Goal: Task Accomplishment & Management: Use online tool/utility

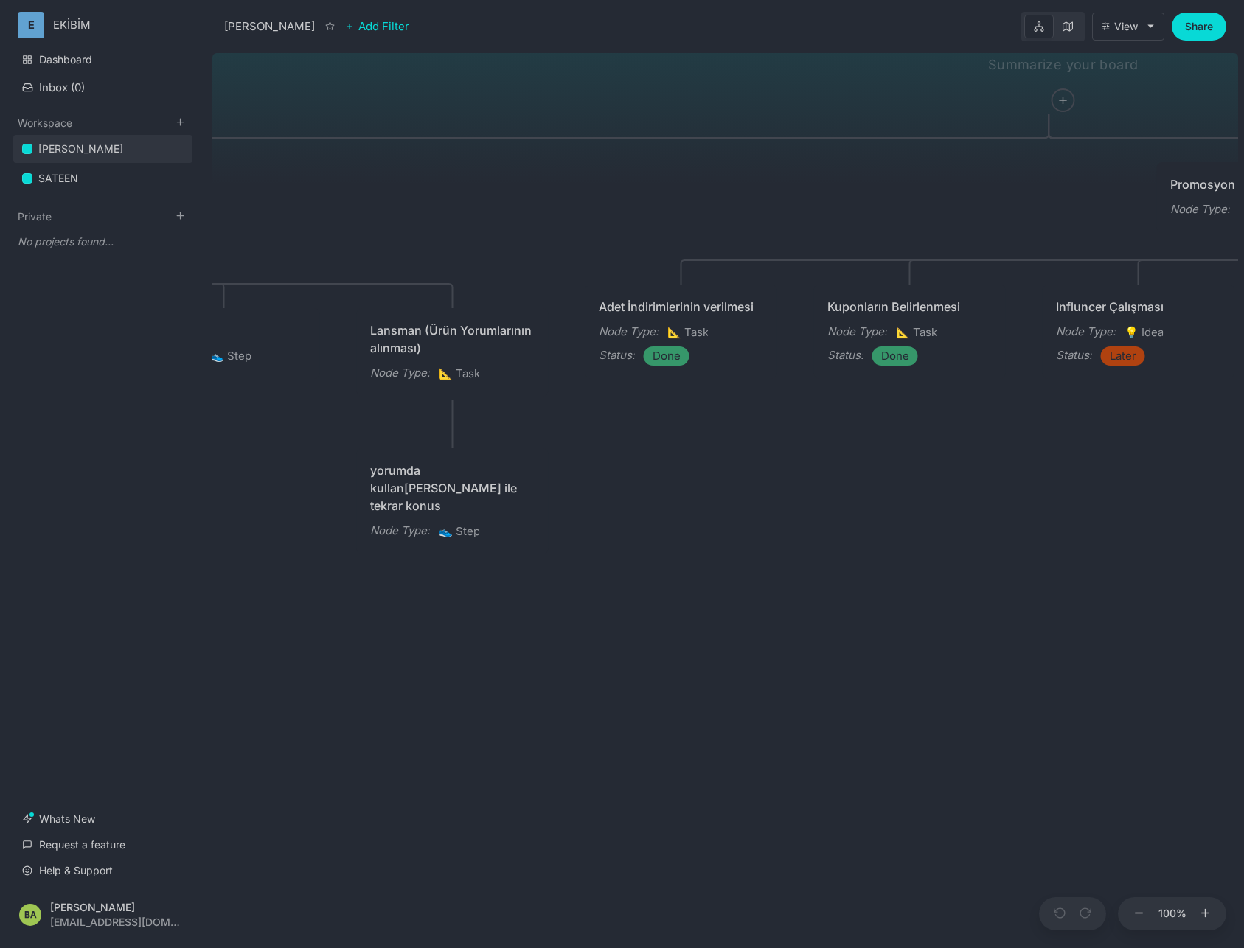
click at [750, 108] on div "ÇAPANOĞLU ÜRÜN Node Type : 👟 Step Status : Now Promosyon Node Type : 👟 Step Mağ…" at bounding box center [725, 497] width 1026 height 901
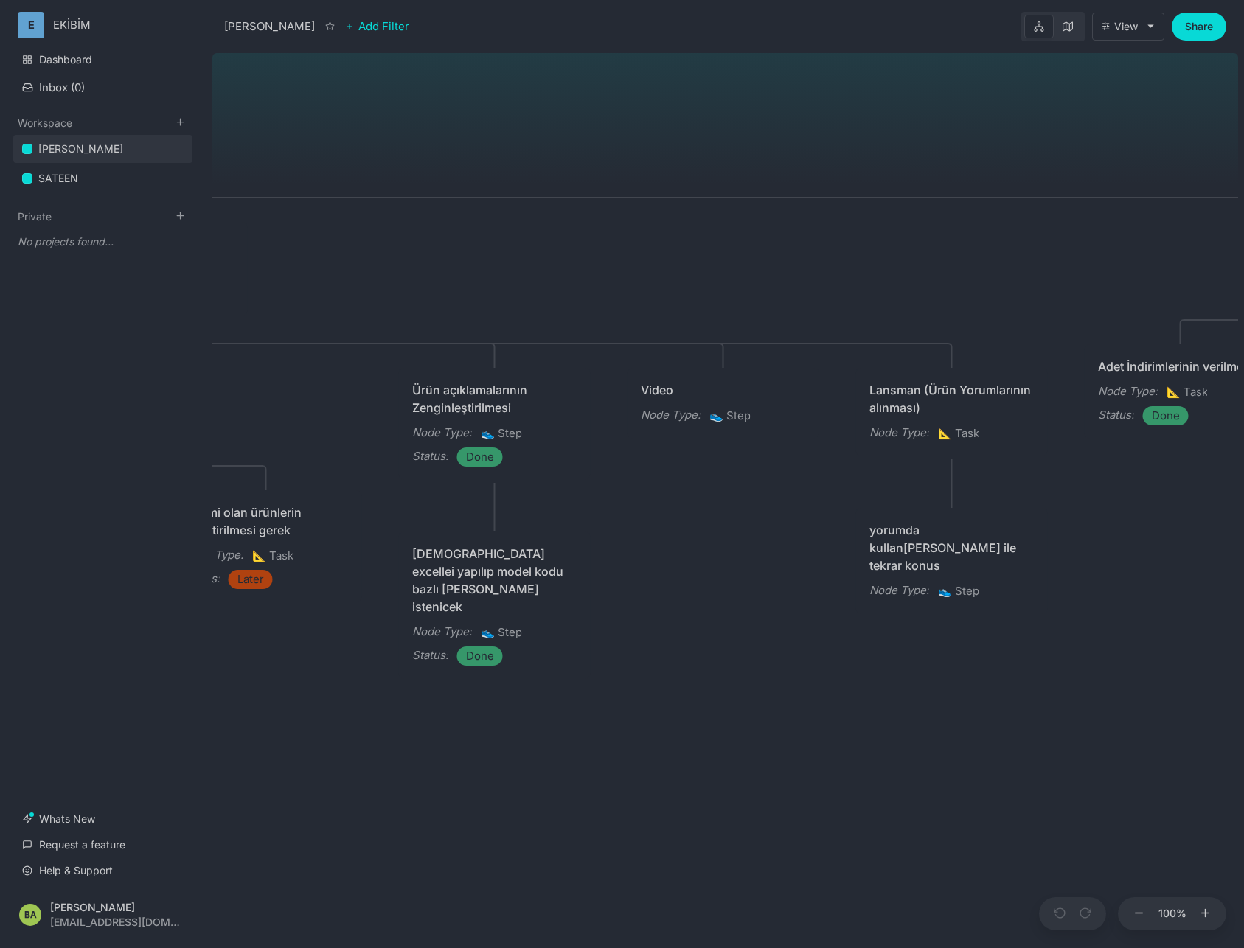
drag, startPoint x: 526, startPoint y: 261, endPoint x: 1074, endPoint y: 315, distance: 550.6
click at [1074, 315] on div "ÇAPANOĞLU ÜRÜN Node Type : 👟 Step Status : Now Promosyon Node Type : 👟 Step Mağ…" at bounding box center [725, 497] width 1026 height 901
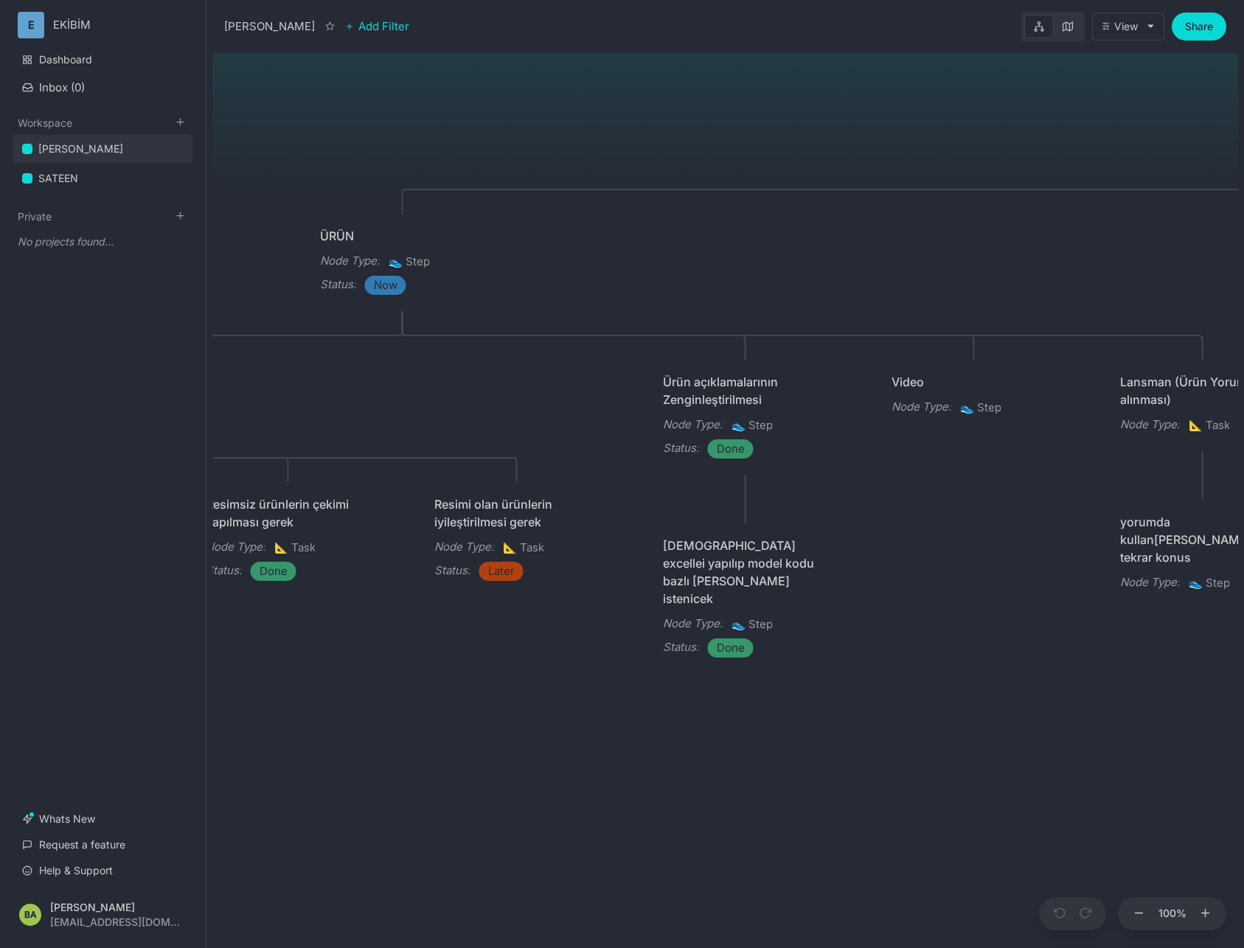
drag, startPoint x: 777, startPoint y: 588, endPoint x: 1034, endPoint y: 530, distance: 263.2
click at [1034, 530] on div "ÇAPANOĞLU ÜRÜN Node Type : 👟 Step Status : Now Promosyon Node Type : 👟 Step Mağ…" at bounding box center [725, 497] width 1026 height 901
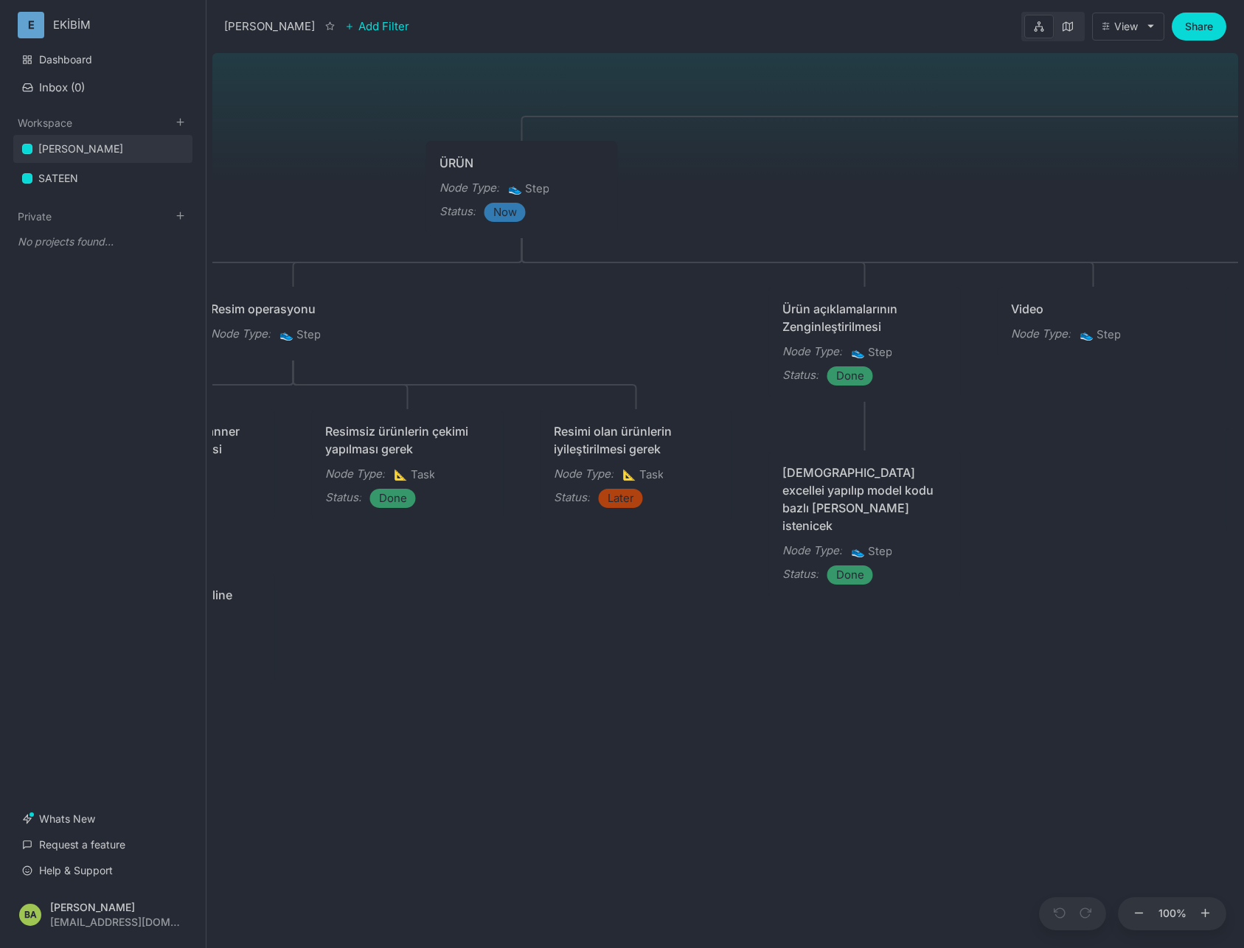
drag, startPoint x: 512, startPoint y: 598, endPoint x: 611, endPoint y: 546, distance: 111.8
click at [586, 573] on div "ÇAPANOĞLU ÜRÜN Node Type : 👟 Step Status : Now Promosyon Node Type : 👟 Step Mağ…" at bounding box center [725, 497] width 1026 height 901
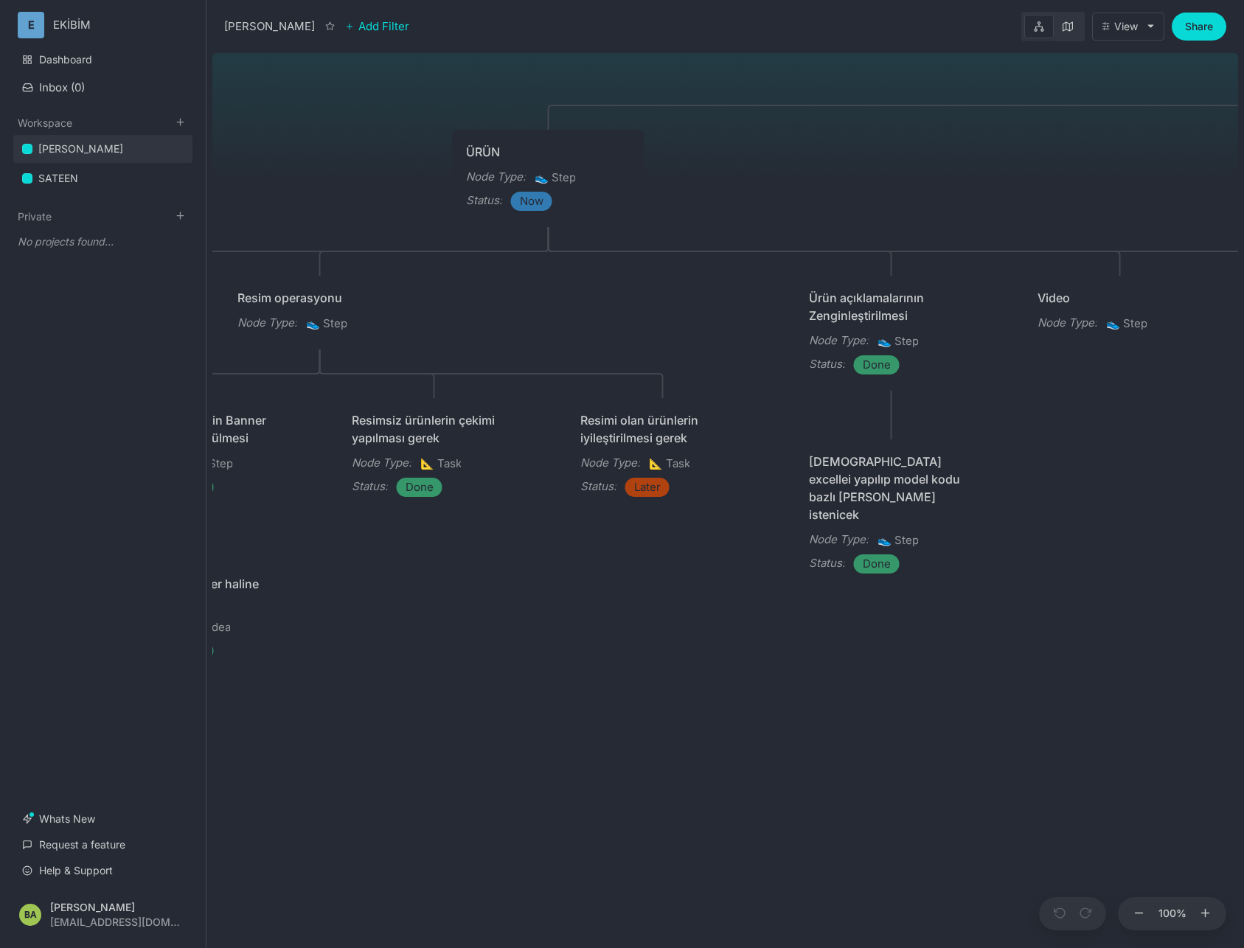
click at [643, 501] on div "Resimi olan ürünlerin iyileştirilmesi gerek Node Type : 📐 Task Status : Later" at bounding box center [663, 454] width 192 height 112
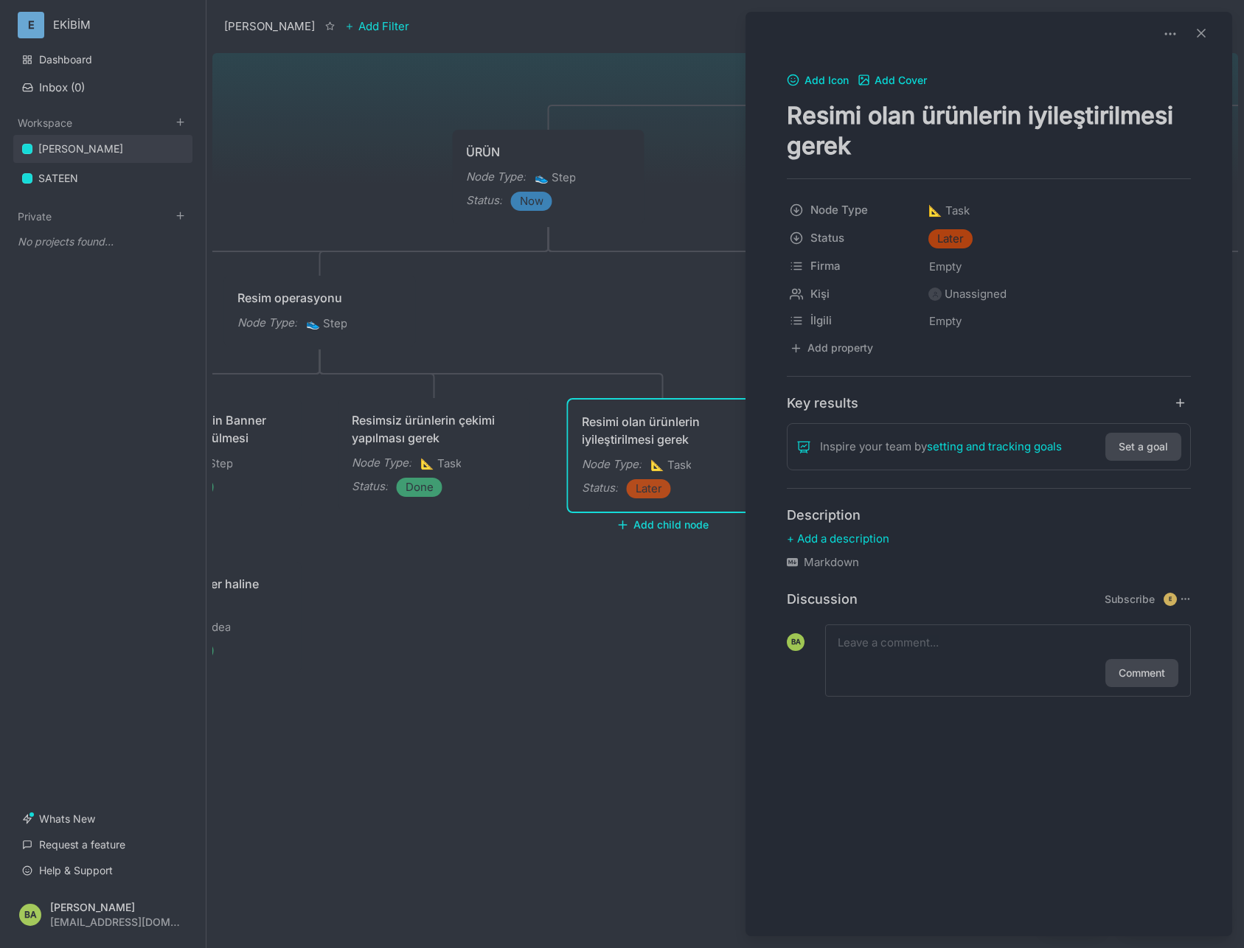
click at [651, 493] on div at bounding box center [622, 474] width 1244 height 948
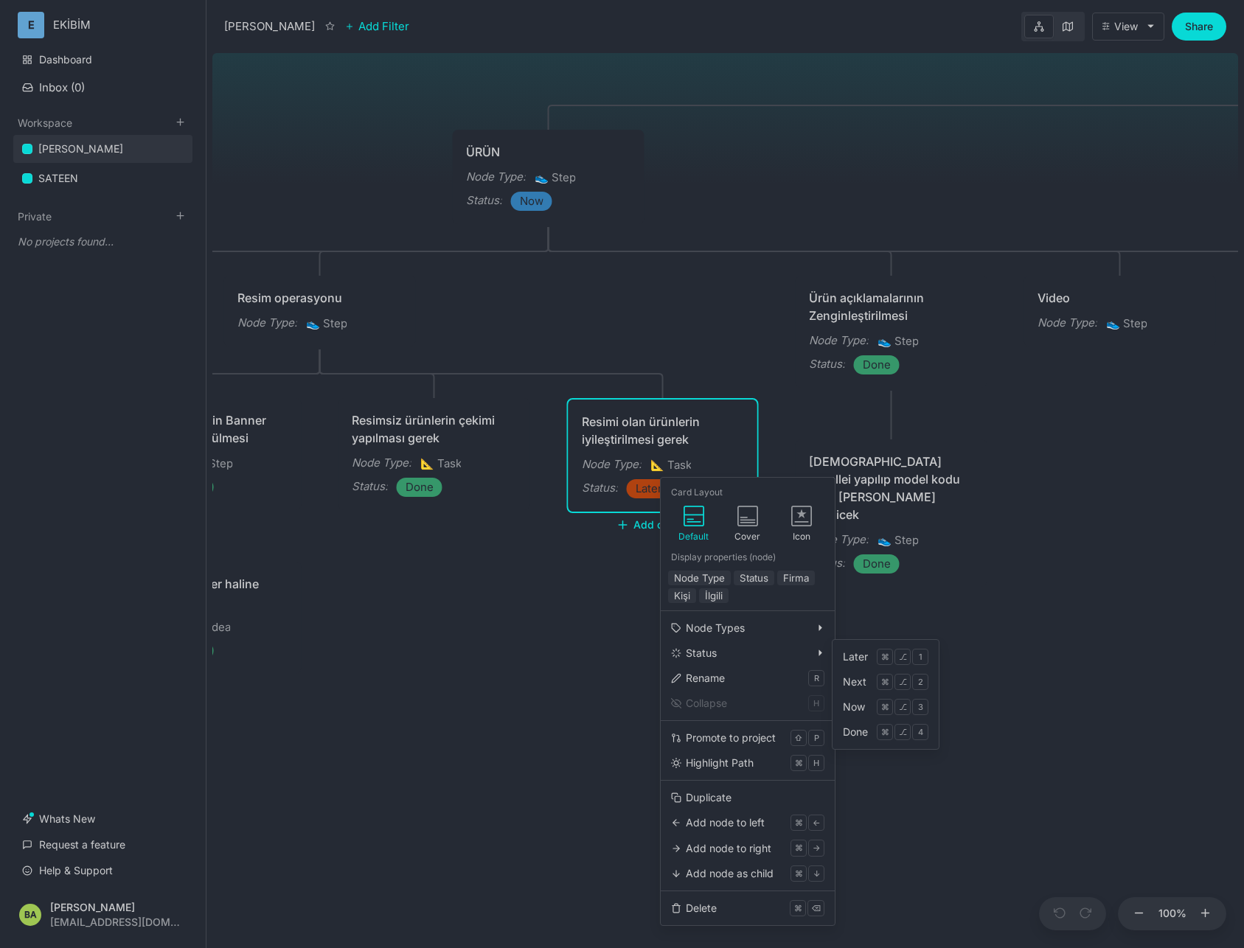
drag, startPoint x: 864, startPoint y: 730, endPoint x: 703, endPoint y: 683, distance: 168.3
click at [864, 731] on div "Done" at bounding box center [855, 732] width 25 height 16
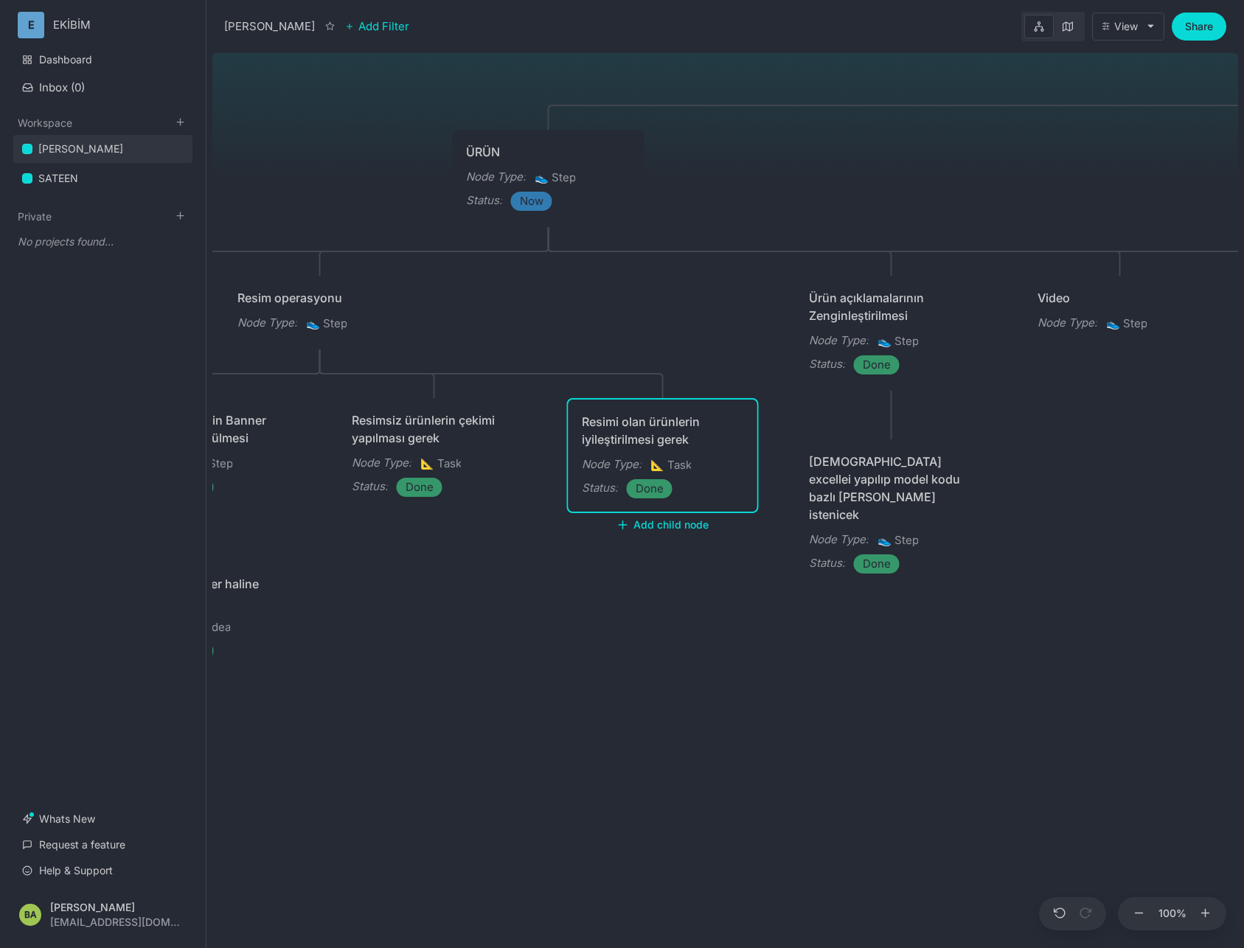
click at [574, 636] on div "ÇAPANOĞLU ÜRÜN Node Type : 👟 Step Status : Now Promosyon Node Type : 👟 Step Mağ…" at bounding box center [725, 497] width 1026 height 901
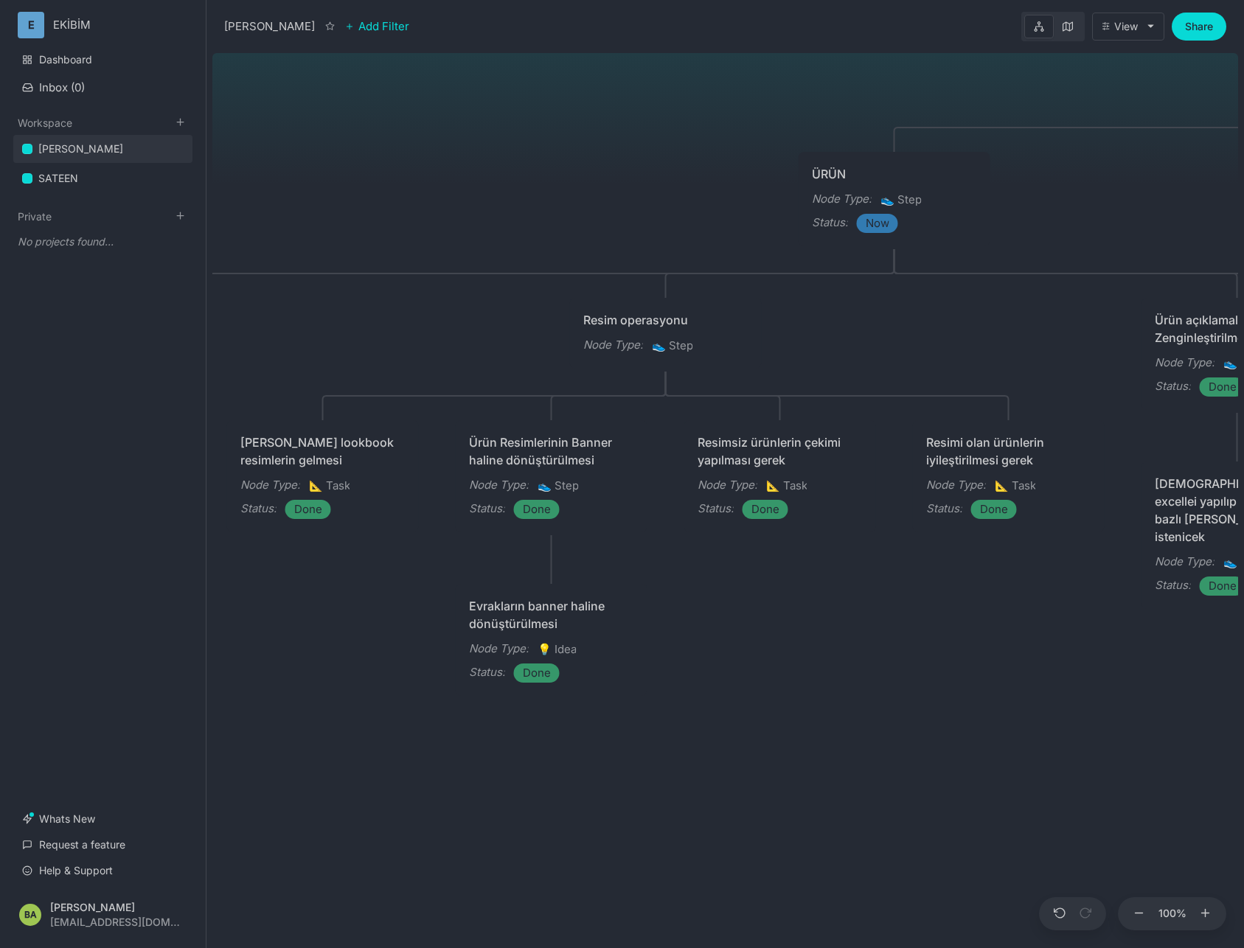
drag, startPoint x: 484, startPoint y: 611, endPoint x: 825, endPoint y: 635, distance: 342.3
click at [825, 641] on div "ÇAPANOĞLU ÜRÜN Node Type : 👟 Step Status : Now Promosyon Node Type : 👟 Step Mağ…" at bounding box center [725, 497] width 1026 height 901
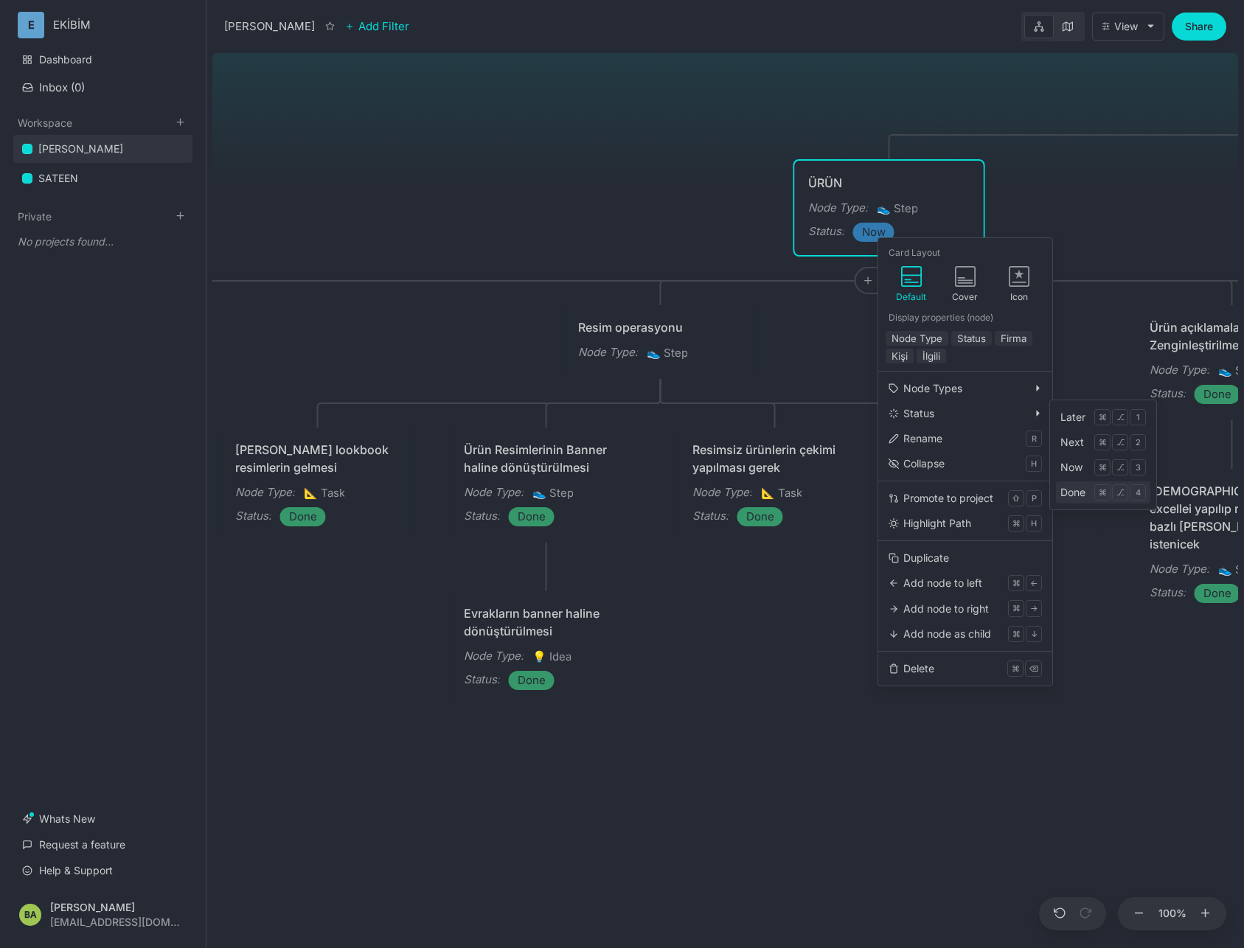
click at [1068, 495] on div "Done" at bounding box center [1072, 493] width 25 height 16
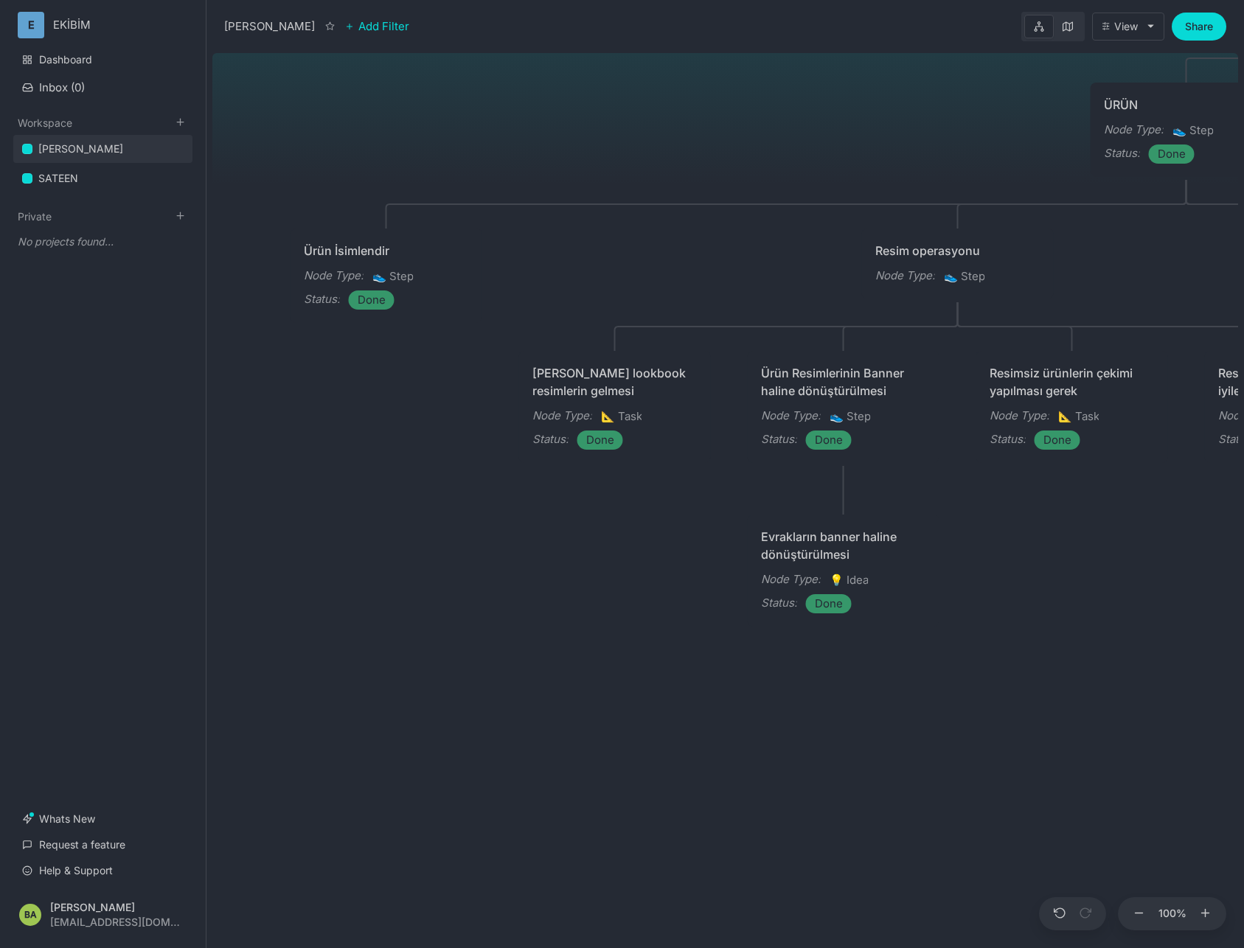
drag, startPoint x: 781, startPoint y: 699, endPoint x: 1069, endPoint y: 633, distance: 295.9
click at [1069, 633] on div "ÇAPANOĞLU ÜRÜN Node Type : 👟 Step Status : Done Promosyon Node Type : 👟 Step Ma…" at bounding box center [725, 497] width 1026 height 901
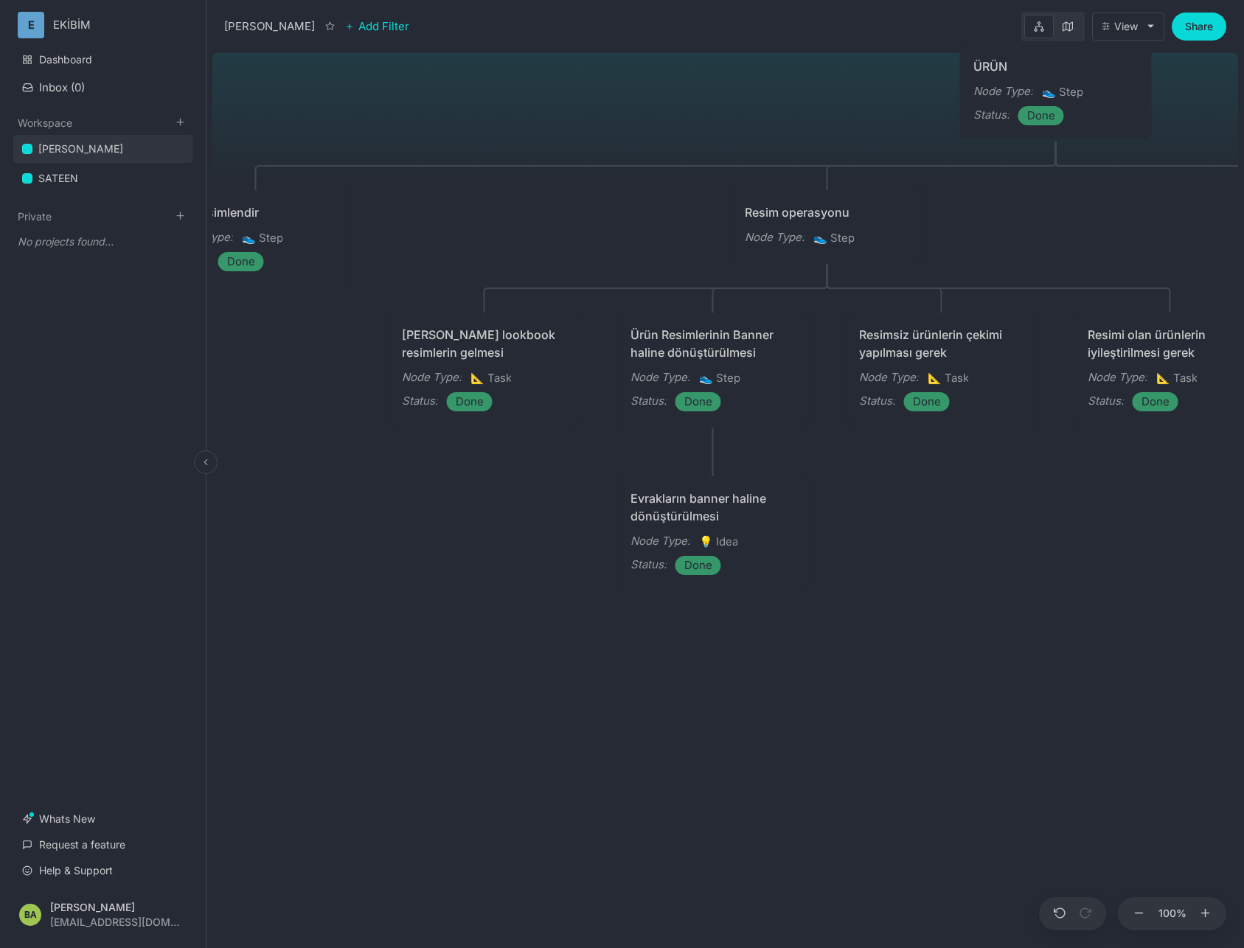
drag, startPoint x: 529, startPoint y: 551, endPoint x: 187, endPoint y: 482, distance: 348.4
click at [212, 486] on div "ÇAPANOĞLU ÜRÜN Node Type : 👟 Step Status : Done Promosyon Node Type : 👟 Step Ma…" at bounding box center [725, 497] width 1026 height 901
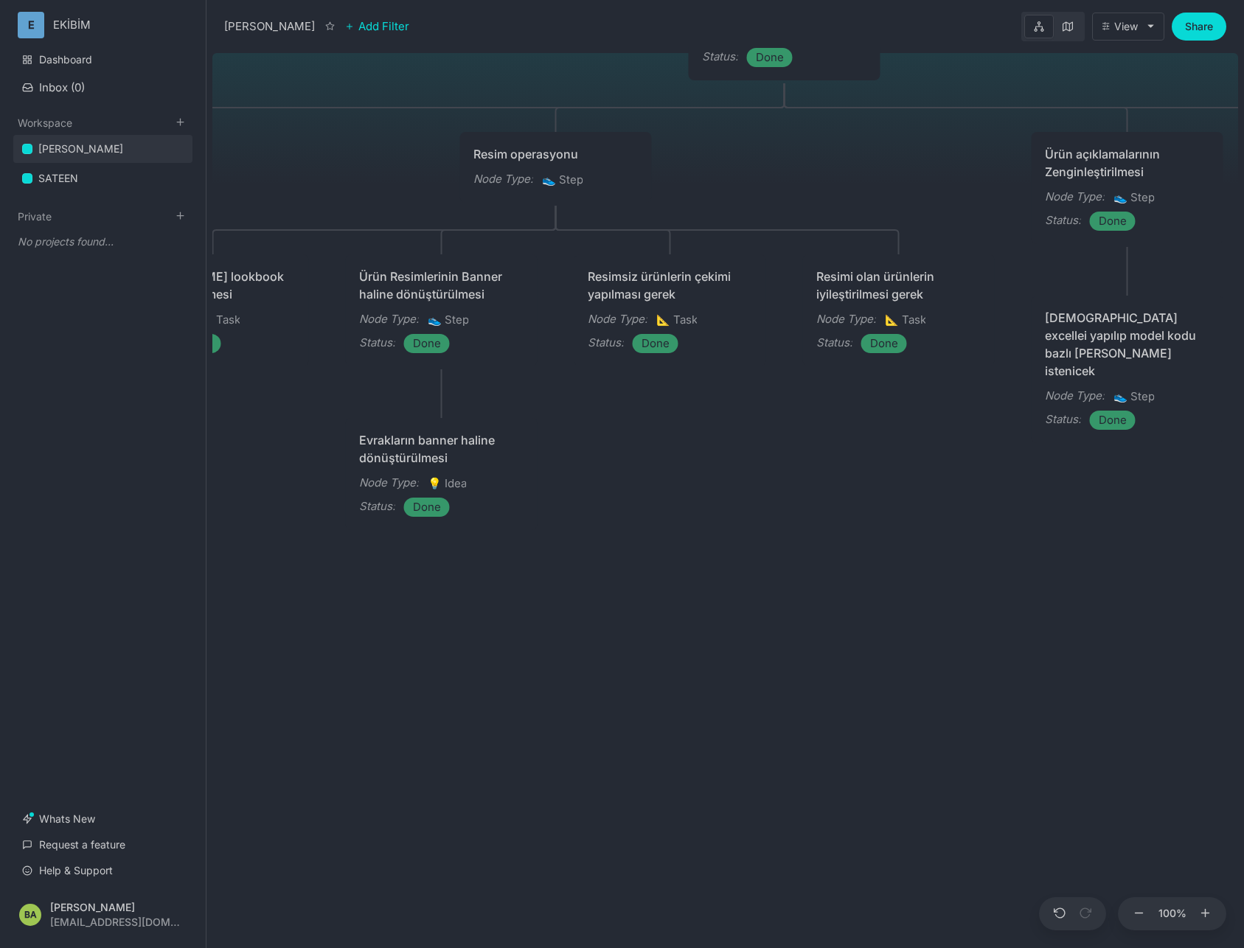
drag, startPoint x: 917, startPoint y: 535, endPoint x: 288, endPoint y: 485, distance: 631.0
click at [376, 471] on div "ÇAPANOĞLU ÜRÜN Node Type : 👟 Step Status : Done Promosyon Node Type : 👟 Step Ma…" at bounding box center [725, 497] width 1026 height 901
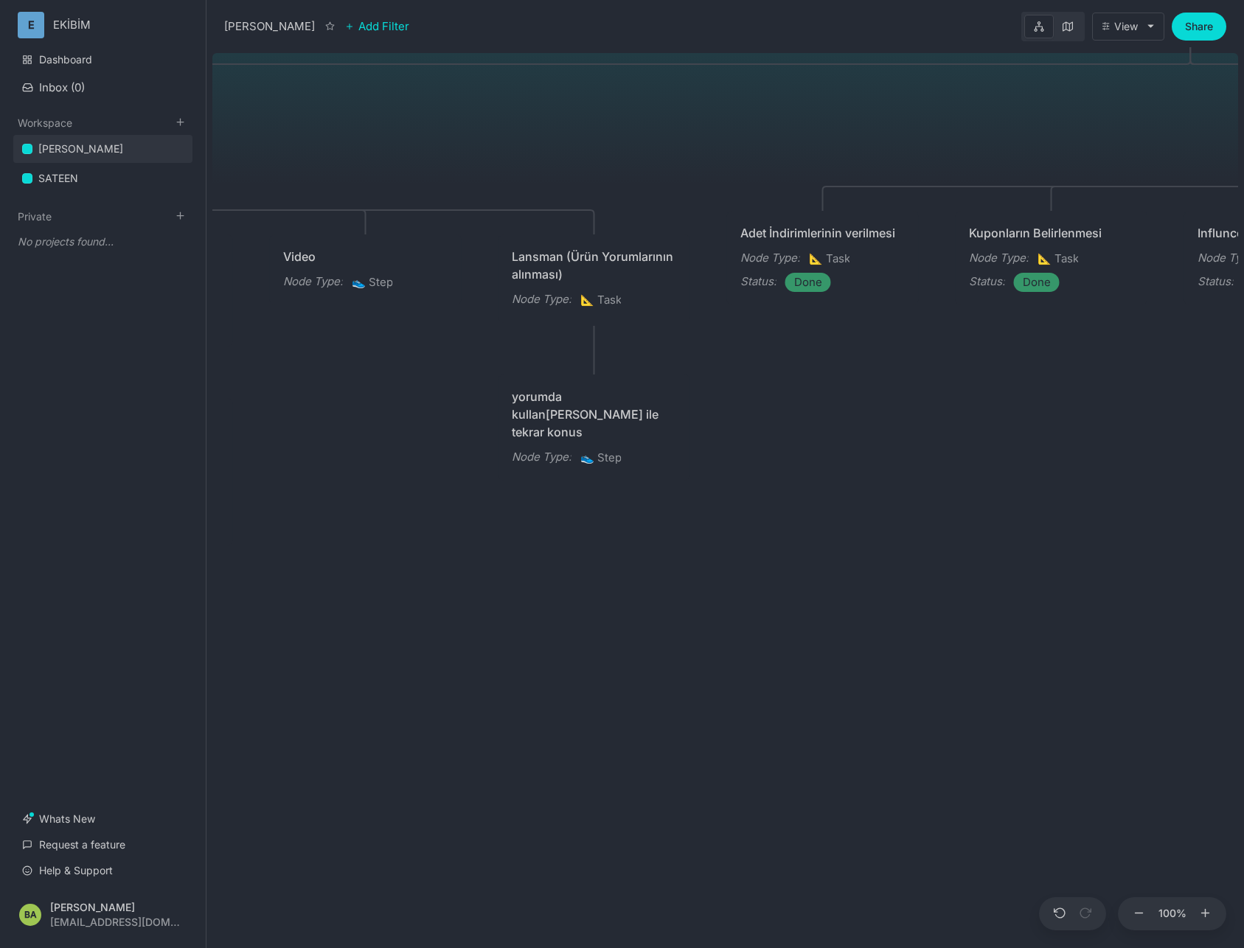
drag, startPoint x: 930, startPoint y: 425, endPoint x: 488, endPoint y: 583, distance: 469.3
click at [478, 591] on div "ÇAPANOĞLU ÜRÜN Node Type : 👟 Step Status : Done Promosyon Node Type : 👟 Step Ma…" at bounding box center [725, 497] width 1026 height 901
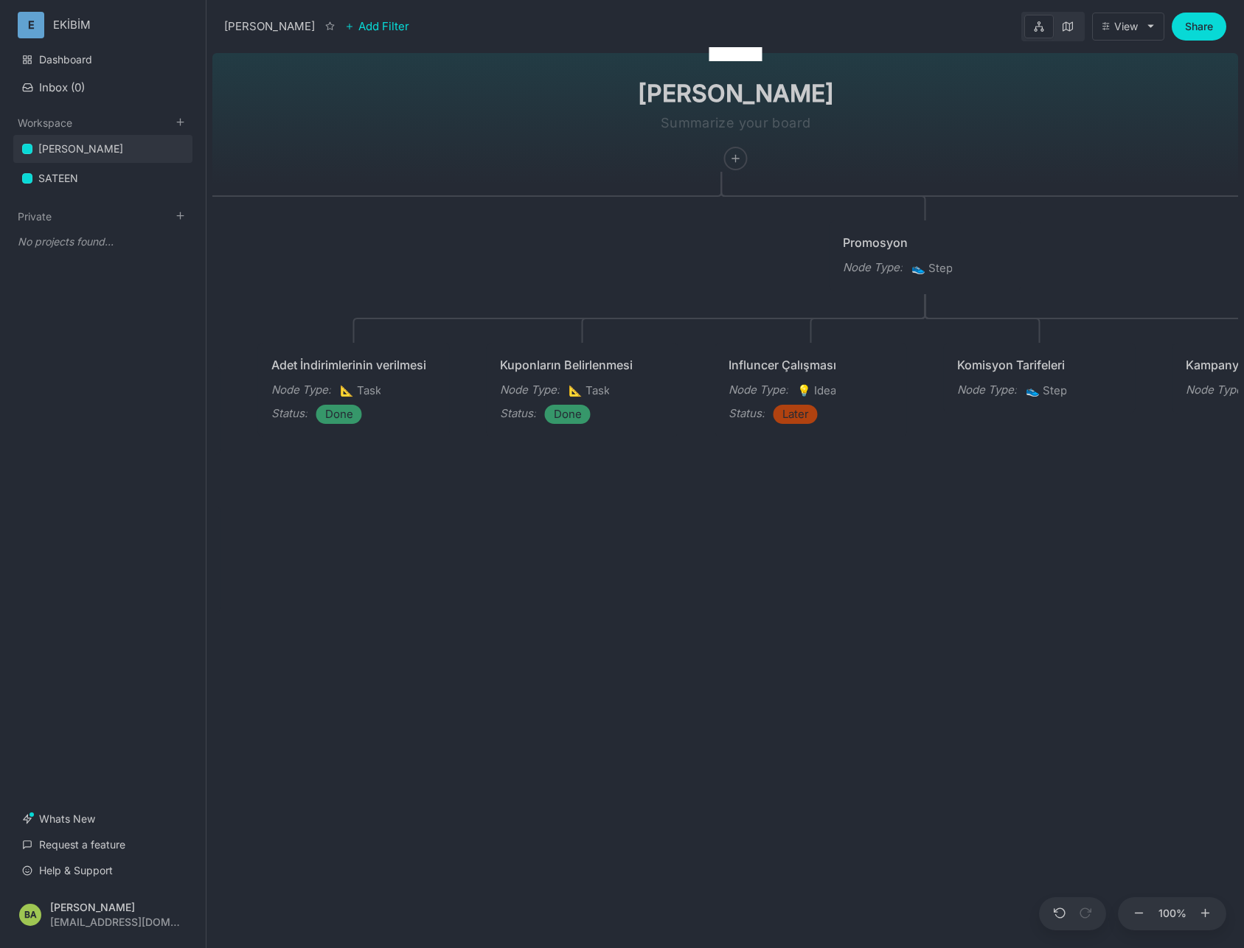
drag, startPoint x: 830, startPoint y: 461, endPoint x: 399, endPoint y: 580, distance: 447.7
click at [341, 591] on div "ÇAPANOĞLU ÜRÜN Node Type : 👟 Step Status : Done Promosyon Node Type : 👟 Step Ma…" at bounding box center [725, 497] width 1026 height 901
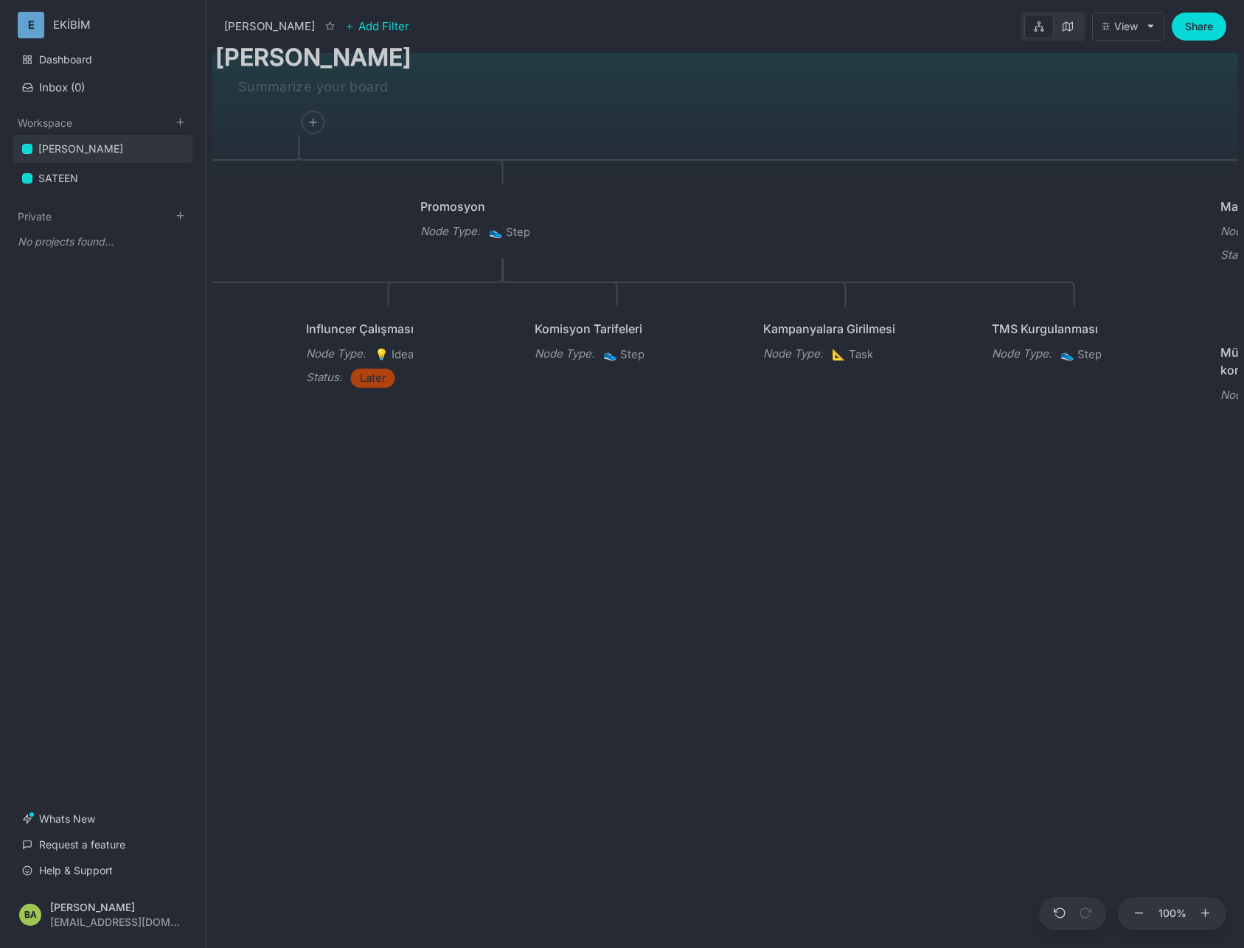
drag, startPoint x: 768, startPoint y: 549, endPoint x: 364, endPoint y: 514, distance: 406.4
click at [364, 514] on div "ÇAPANOĞLU ÜRÜN Node Type : 👟 Step Status : Done Promosyon Node Type : 👟 Step Ma…" at bounding box center [725, 497] width 1026 height 901
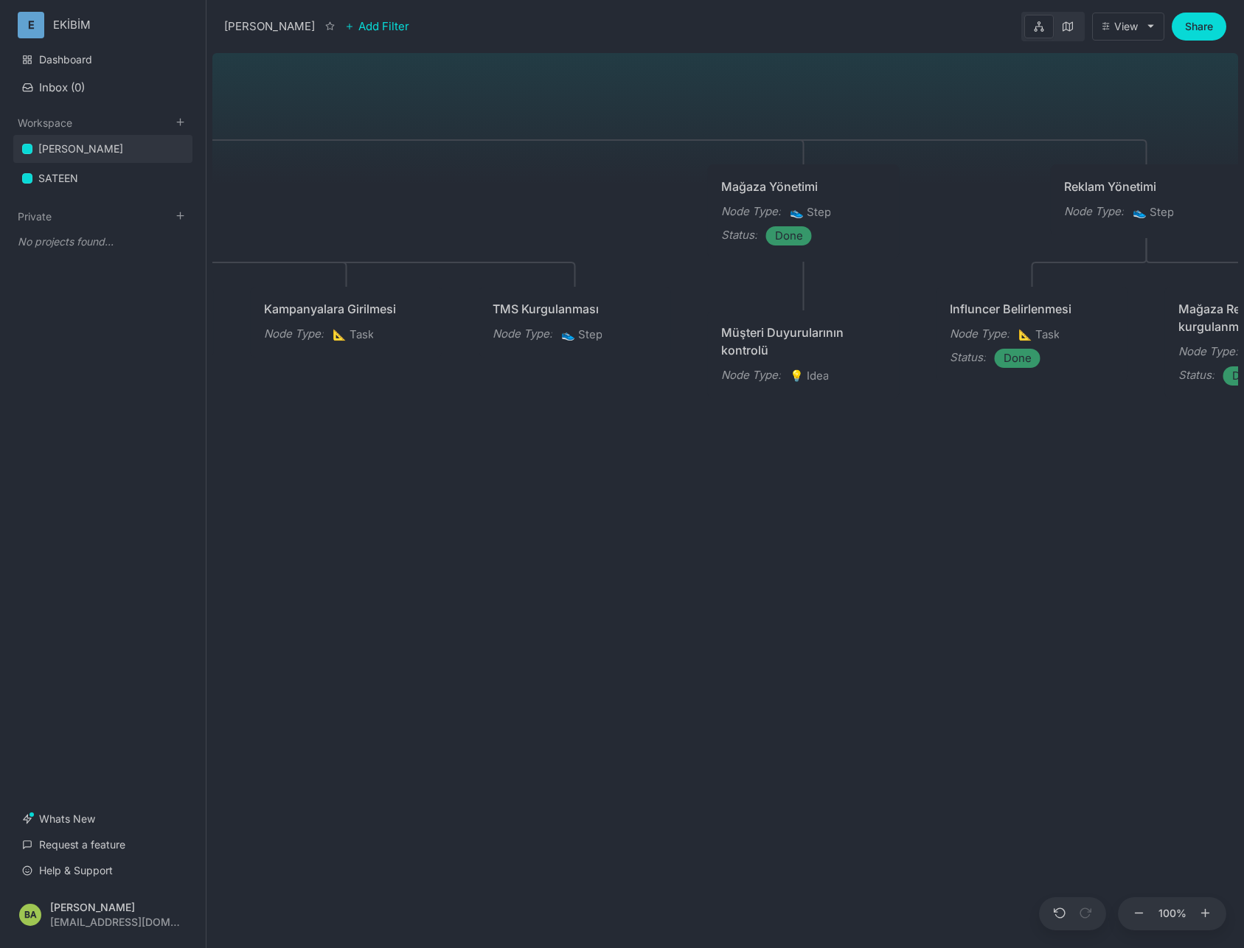
drag, startPoint x: 642, startPoint y: 462, endPoint x: 167, endPoint y: 446, distance: 474.4
click at [212, 446] on div "ÇAPANOĞLU ÜRÜN Node Type : 👟 Step Status : Done Promosyon Node Type : 👟 Step Ma…" at bounding box center [725, 497] width 1026 height 901
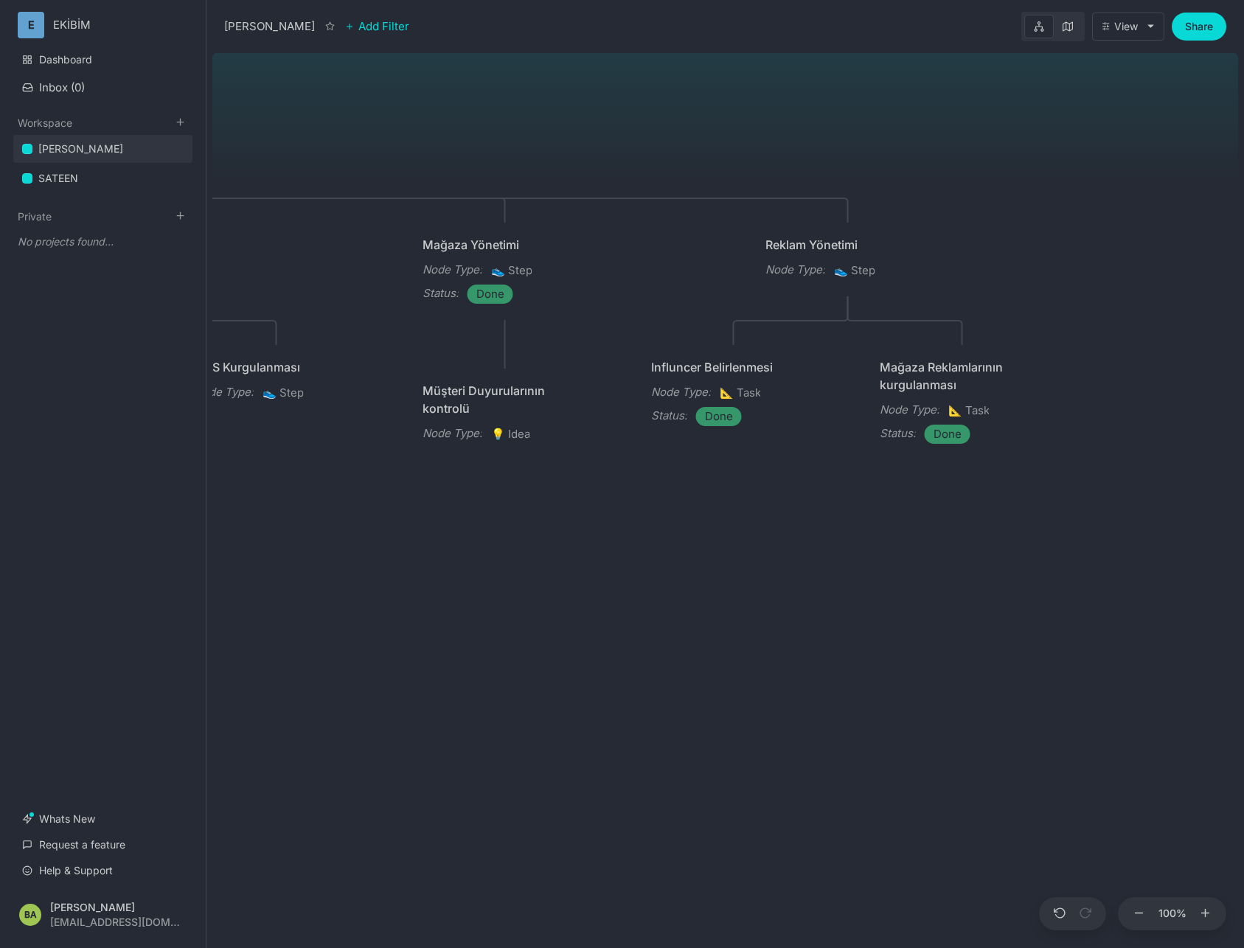
drag, startPoint x: 921, startPoint y: 430, endPoint x: 622, endPoint y: 488, distance: 304.3
click at [622, 488] on div "ÇAPANOĞLU ÜRÜN Node Type : 👟 Step Status : Done Promosyon Node Type : 👟 Step Ma…" at bounding box center [725, 497] width 1026 height 901
click at [46, 190] on link "SATEEN" at bounding box center [102, 178] width 179 height 28
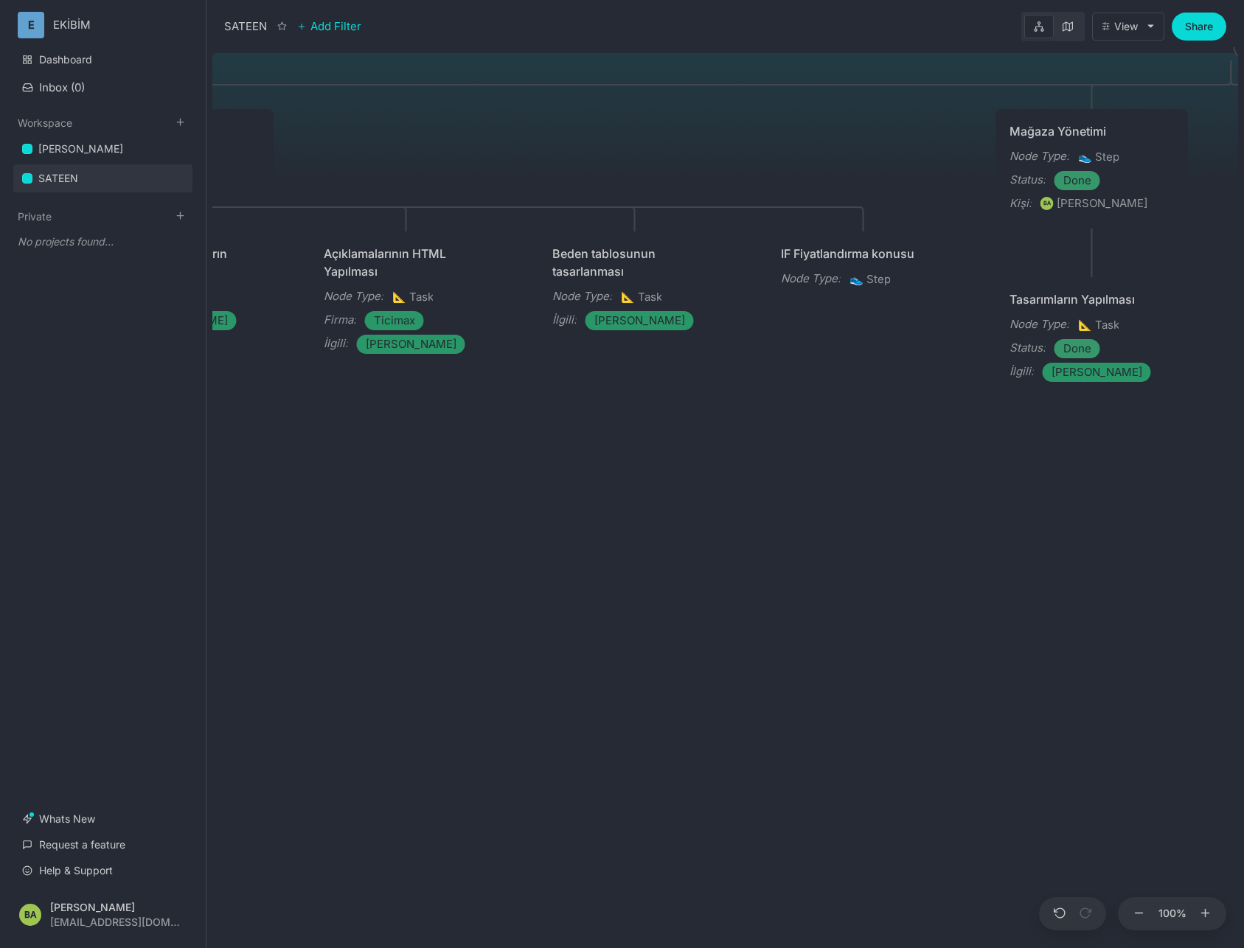
drag, startPoint x: 635, startPoint y: 709, endPoint x: 1080, endPoint y: 501, distance: 491.2
click at [1158, 487] on div "SATEEN ÜRÜN Node Type : 👟 Step Mağaza Yönetimi Node Type : 👟 Step Status : Done…" at bounding box center [725, 497] width 1026 height 901
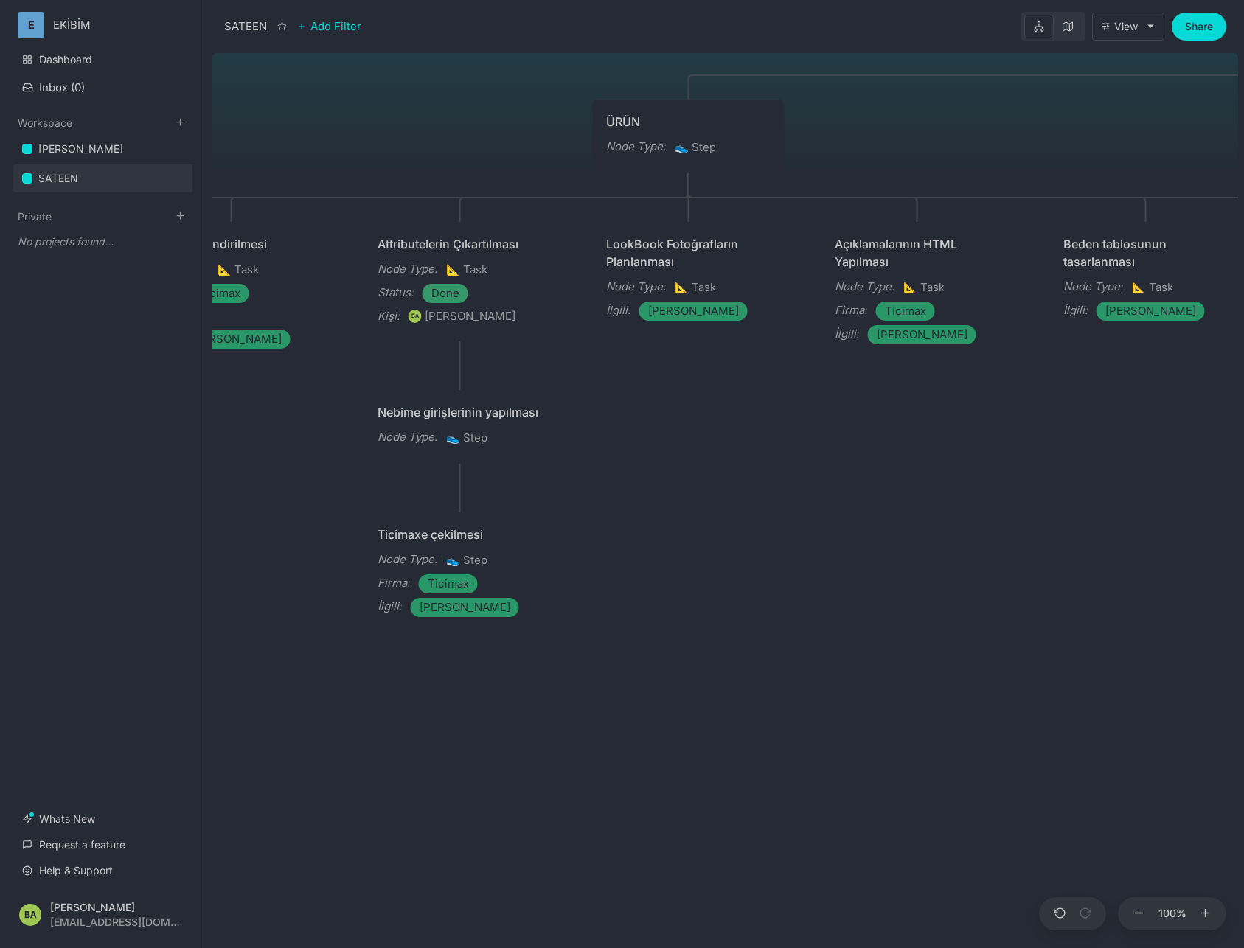
drag, startPoint x: 743, startPoint y: 574, endPoint x: 1013, endPoint y: 552, distance: 270.8
click at [1227, 591] on div "SATEEN ÜRÜN Node Type : 👟 Step Mağaza Yönetimi Node Type : 👟 Step Status : Done…" at bounding box center [725, 497] width 1026 height 901
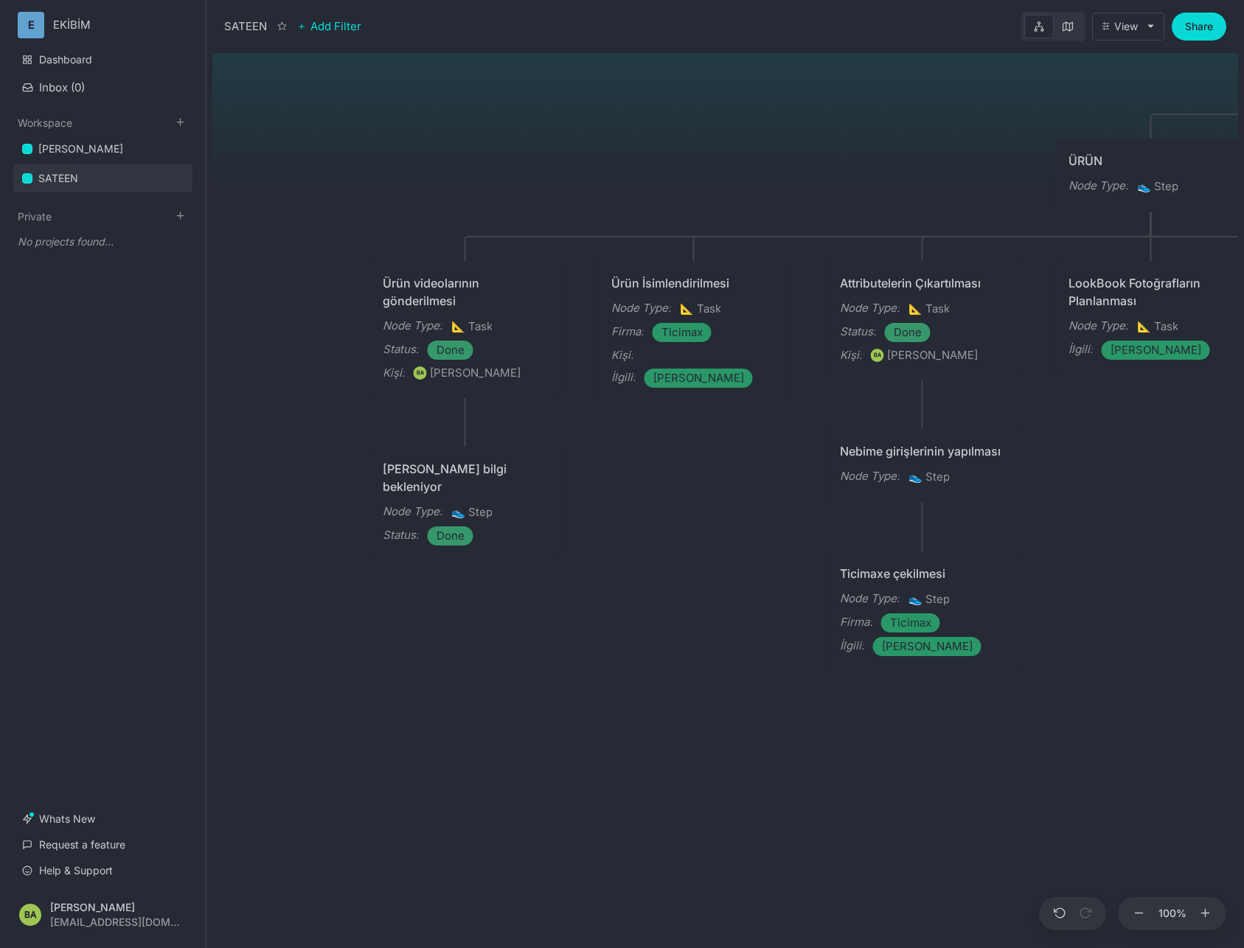
drag, startPoint x: 754, startPoint y: 504, endPoint x: 1232, endPoint y: 574, distance: 483.0
click at [1238, 586] on div "SATEEN ÜRÜN Node Type : 👟 Step Mağaza Yönetimi Node Type : 👟 Step Status : Done…" at bounding box center [725, 497] width 1026 height 901
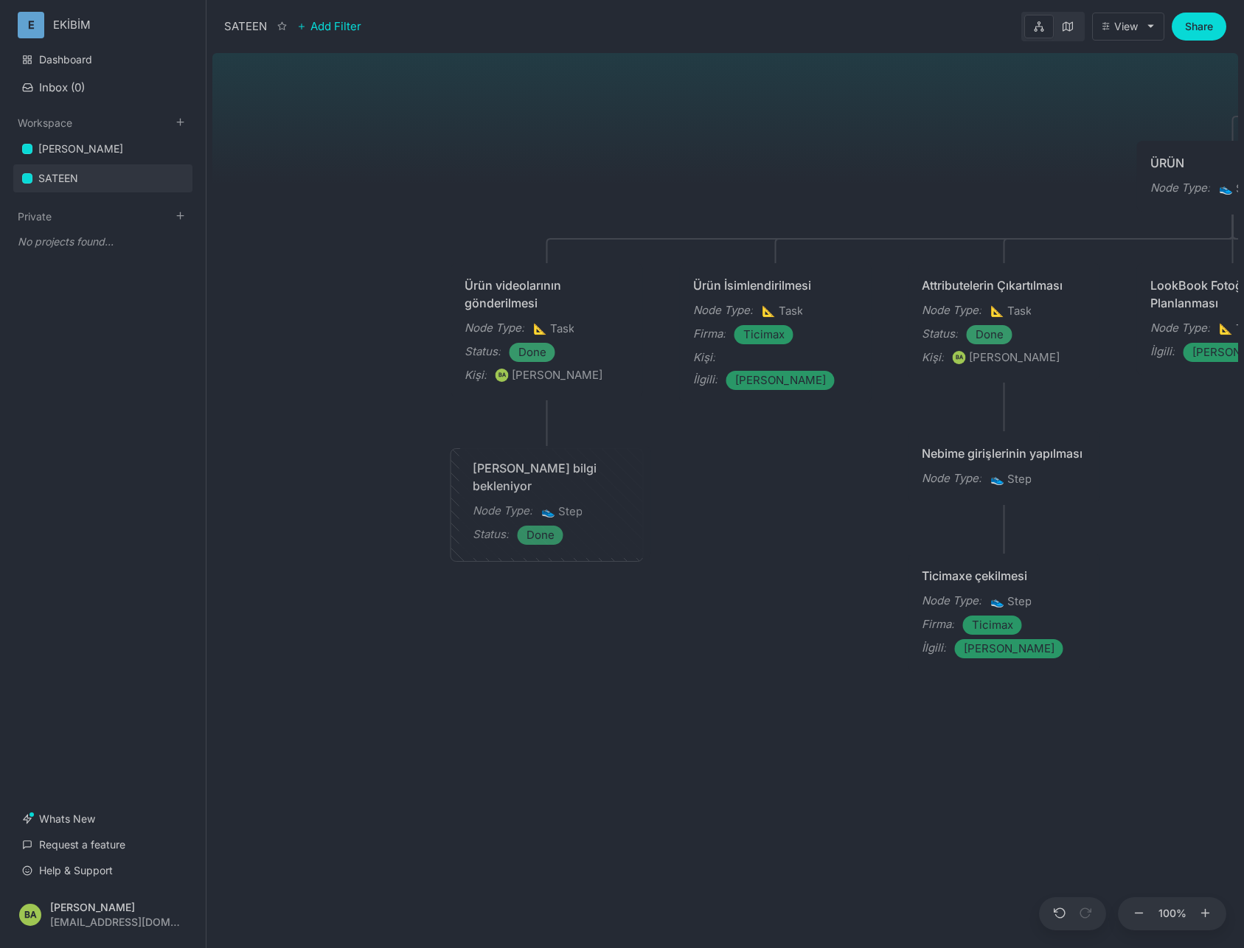
drag, startPoint x: 636, startPoint y: 561, endPoint x: -44, endPoint y: 347, distance: 712.3
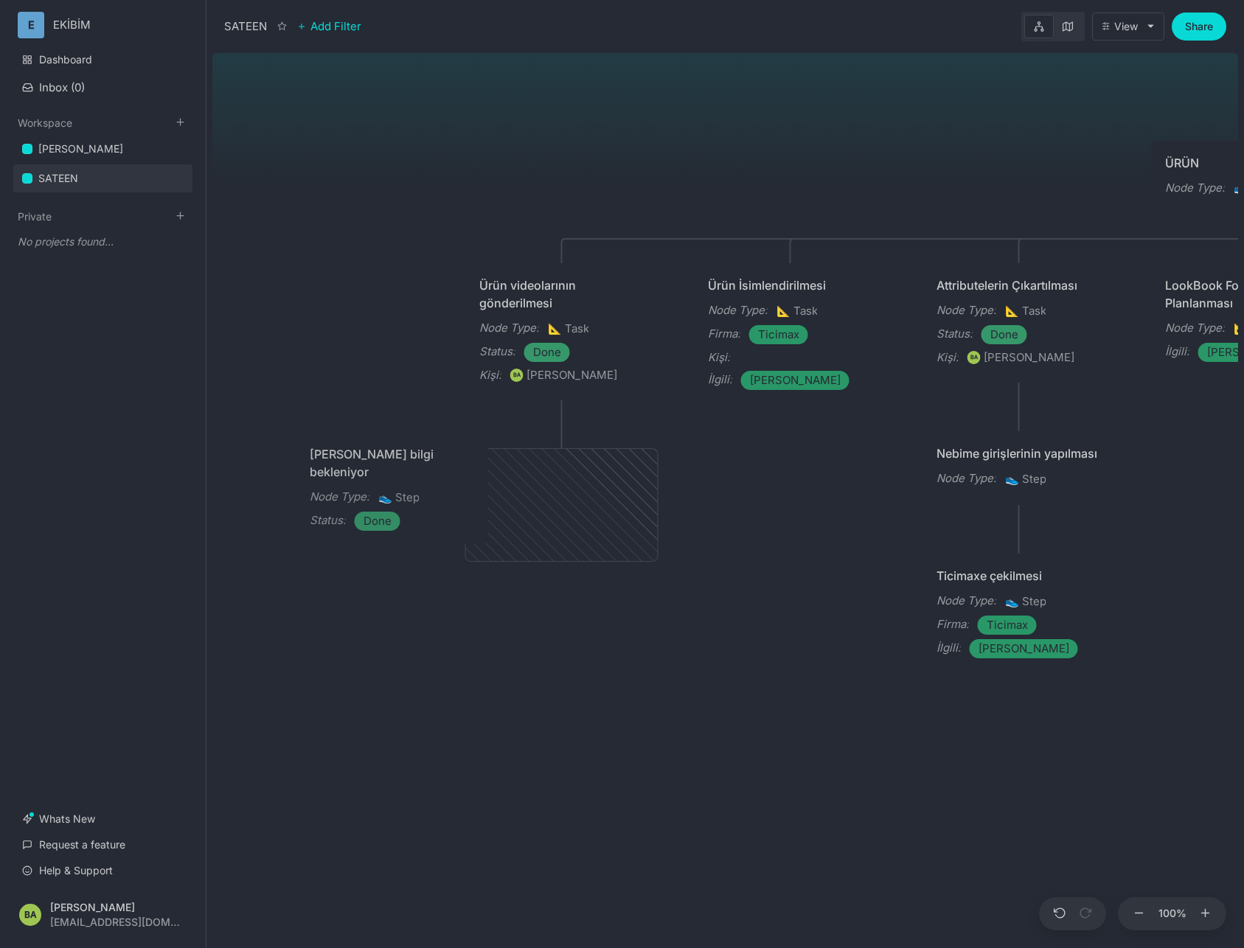
drag, startPoint x: 618, startPoint y: 536, endPoint x: 455, endPoint y: 521, distance: 163.6
click at [455, 521] on div "Status : Done" at bounding box center [392, 521] width 165 height 19
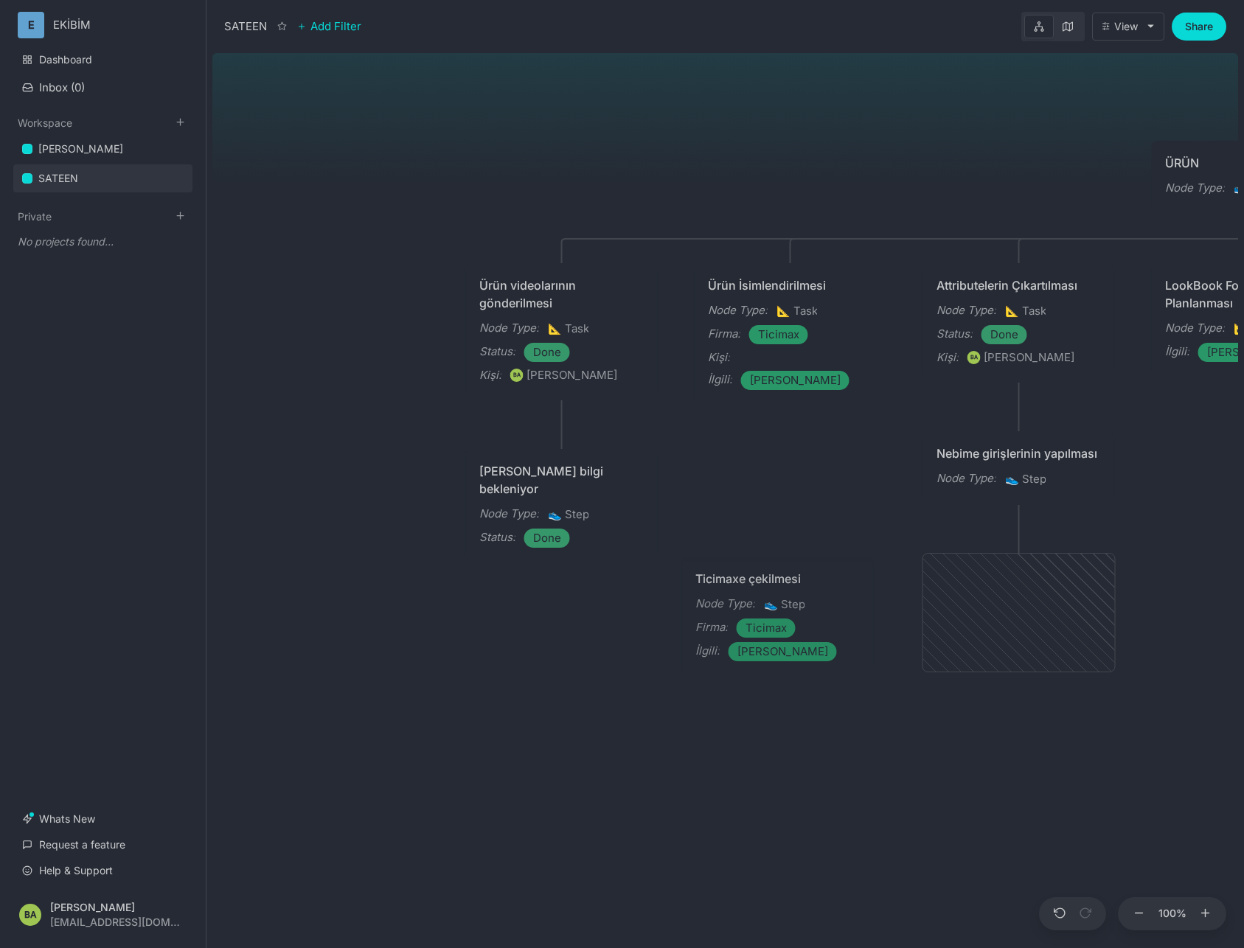
drag, startPoint x: 728, startPoint y: 641, endPoint x: 324, endPoint y: 606, distance: 405.6
click at [324, 606] on div "Ticimaxe çekilmesi Node Type : 👟 Step Firma : Ticimax İlgili : [PERSON_NAME] SA…" at bounding box center [725, 497] width 1026 height 901
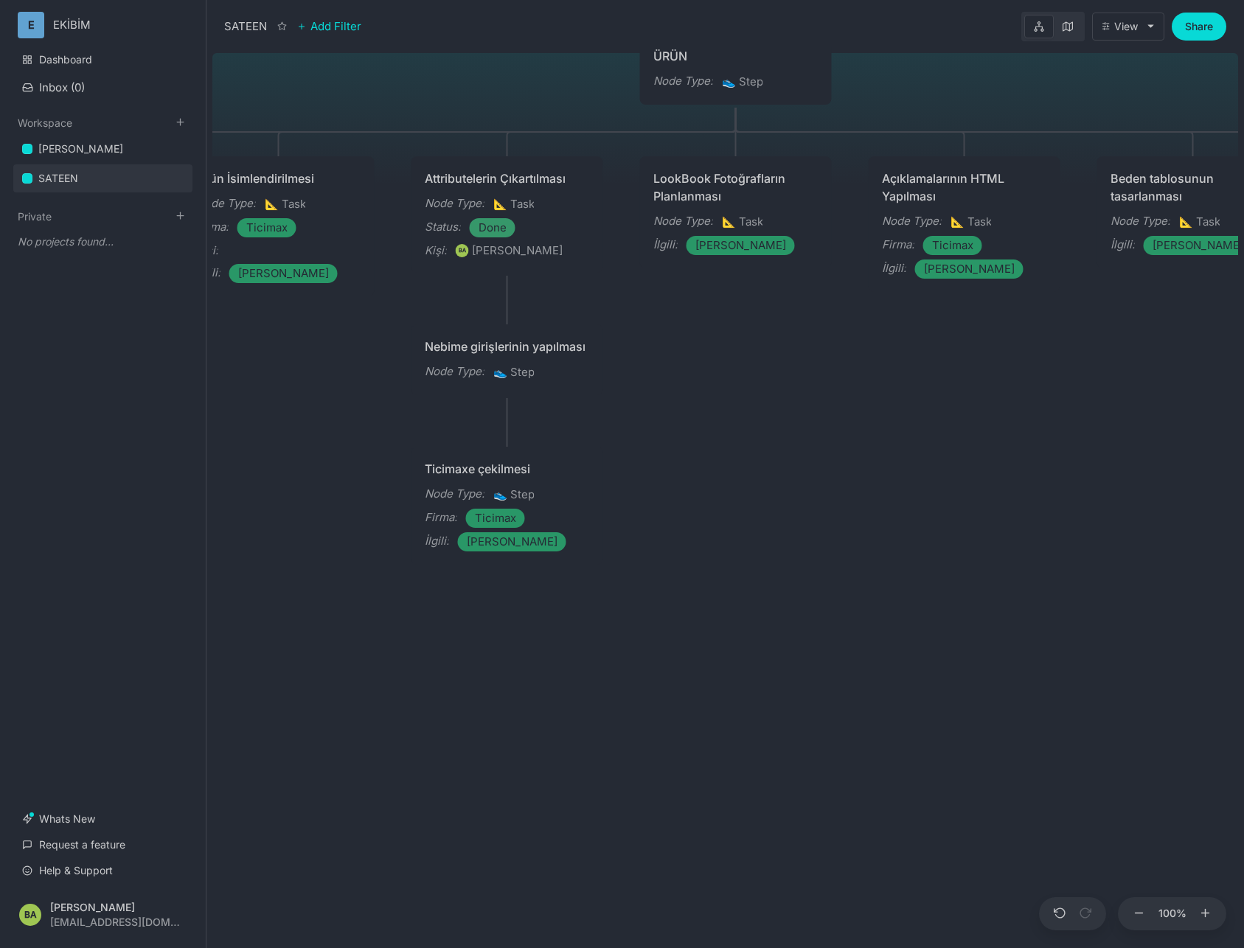
drag, startPoint x: 847, startPoint y: 697, endPoint x: 312, endPoint y: 595, distance: 545.0
click at [312, 595] on div "SATEEN ÜRÜN Node Type : 👟 Step Mağaza Yönetimi Node Type : 👟 Step Status : Done…" at bounding box center [725, 497] width 1026 height 901
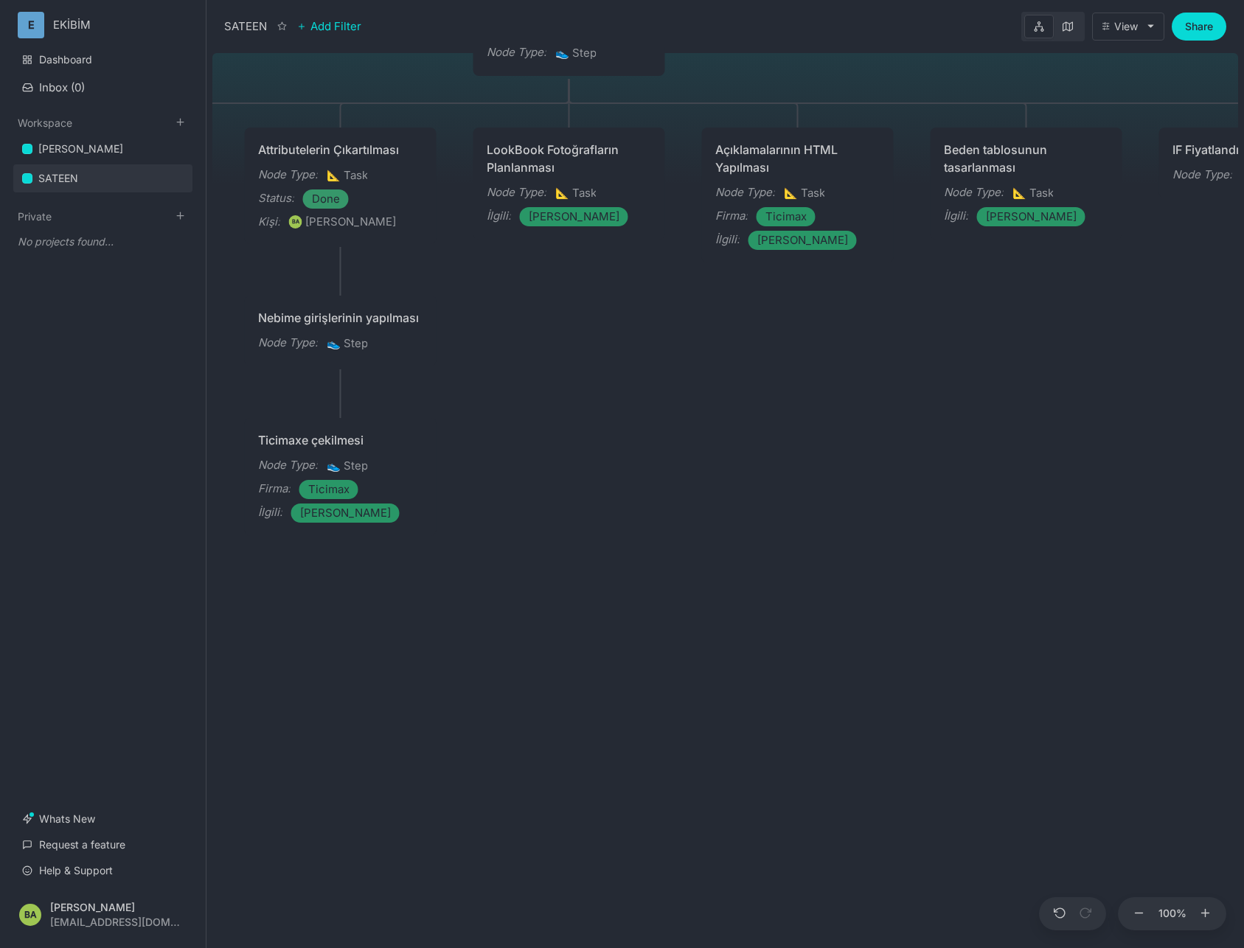
drag, startPoint x: 804, startPoint y: 619, endPoint x: 434, endPoint y: 560, distance: 374.0
click at [406, 552] on div "SATEEN ÜRÜN Node Type : 👟 Step Mağaza Yönetimi Node Type : 👟 Step Status : Done…" at bounding box center [725, 497] width 1026 height 901
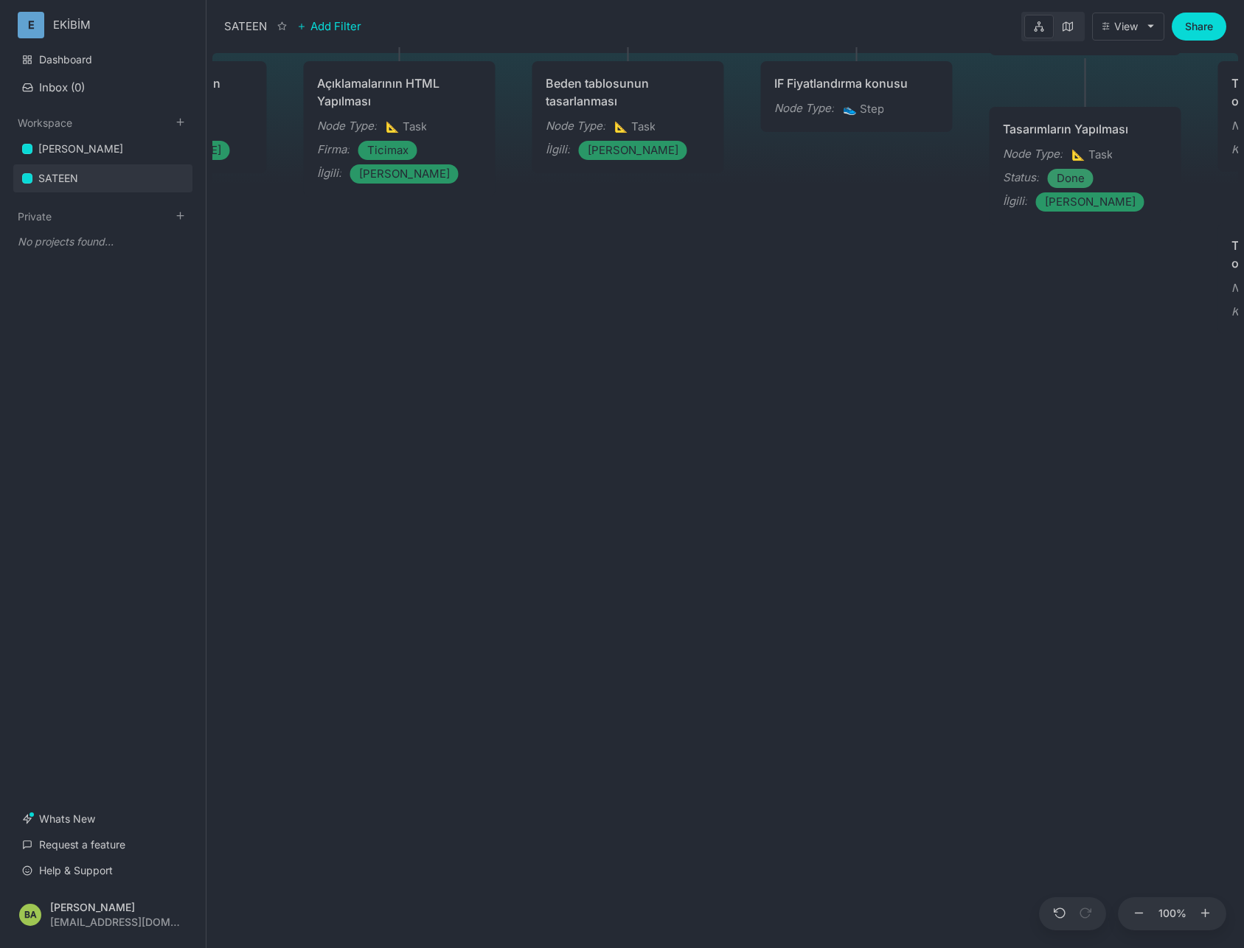
drag, startPoint x: 957, startPoint y: 594, endPoint x: 465, endPoint y: 594, distance: 491.9
click at [465, 594] on div "SATEEN ÜRÜN Node Type : 👟 Step Mağaza Yönetimi Node Type : 👟 Step Status : Done…" at bounding box center [725, 497] width 1026 height 901
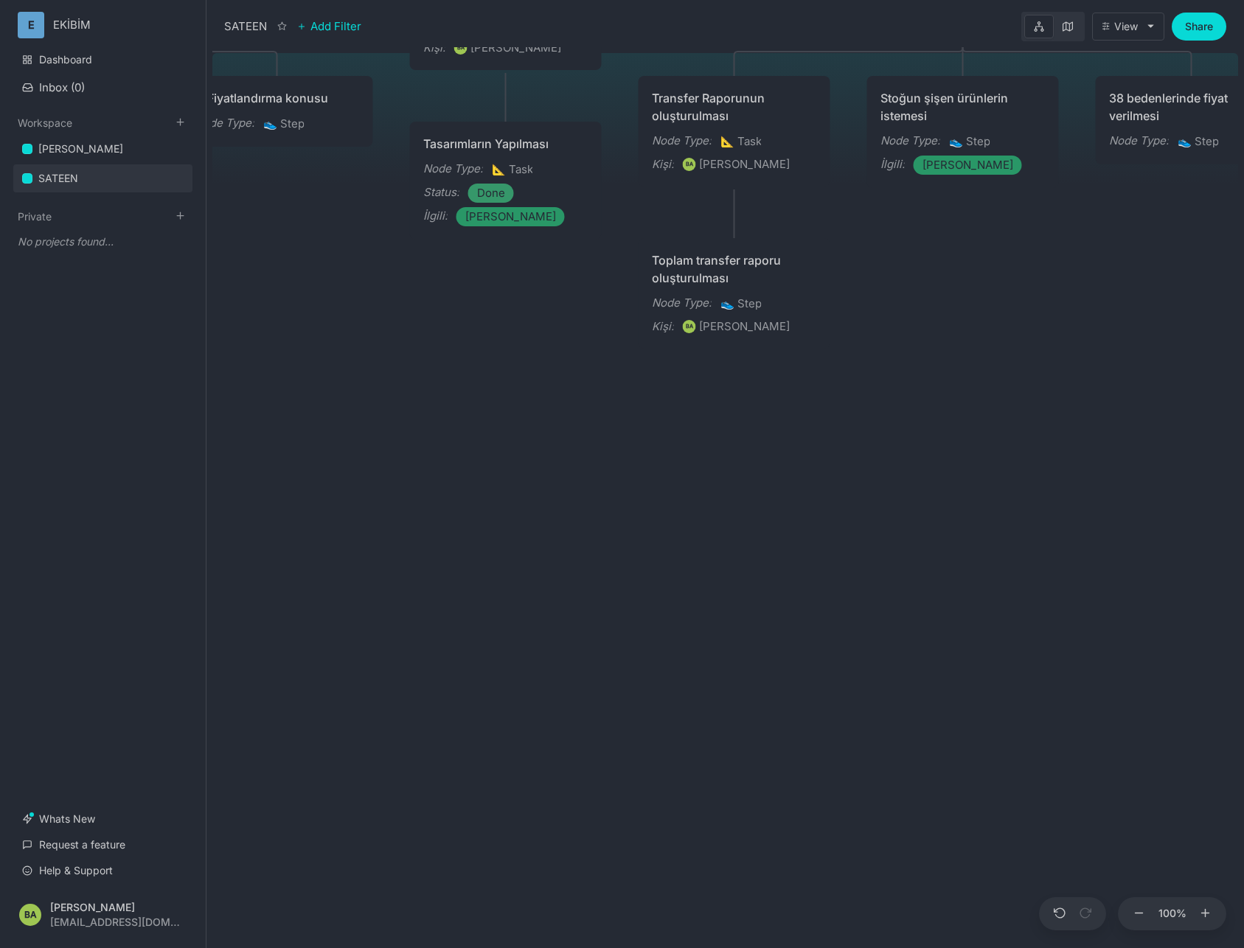
drag, startPoint x: 969, startPoint y: 592, endPoint x: 767, endPoint y: 619, distance: 203.8
click at [515, 616] on div "SATEEN ÜRÜN Node Type : 👟 Step Mağaza Yönetimi Node Type : 👟 Step Status : Done…" at bounding box center [725, 497] width 1026 height 901
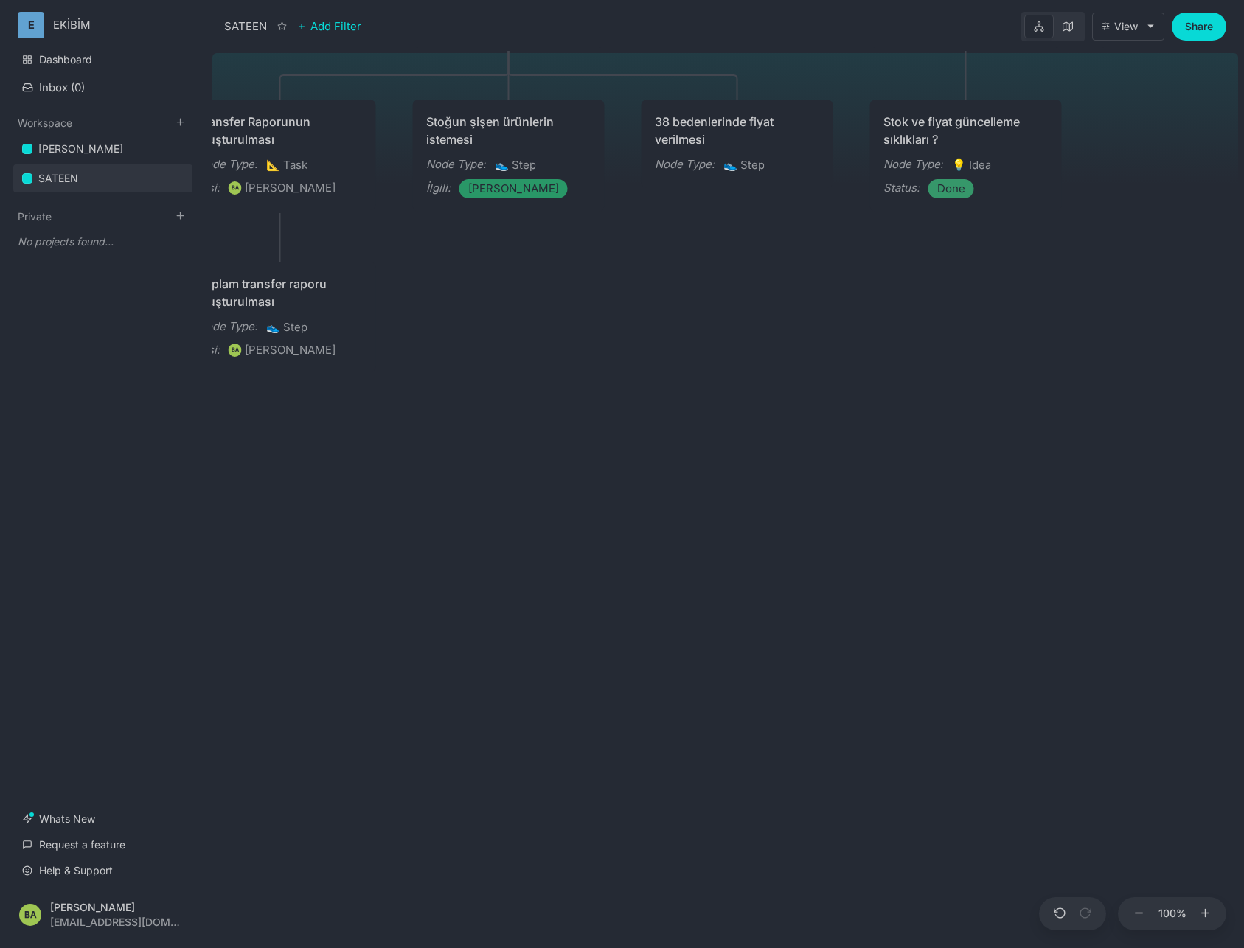
drag, startPoint x: 807, startPoint y: 625, endPoint x: 564, endPoint y: 650, distance: 243.8
click at [562, 650] on div "SATEEN ÜRÜN Node Type : 👟 Step Mağaza Yönetimi Node Type : 👟 Step Status : Done…" at bounding box center [725, 497] width 1026 height 901
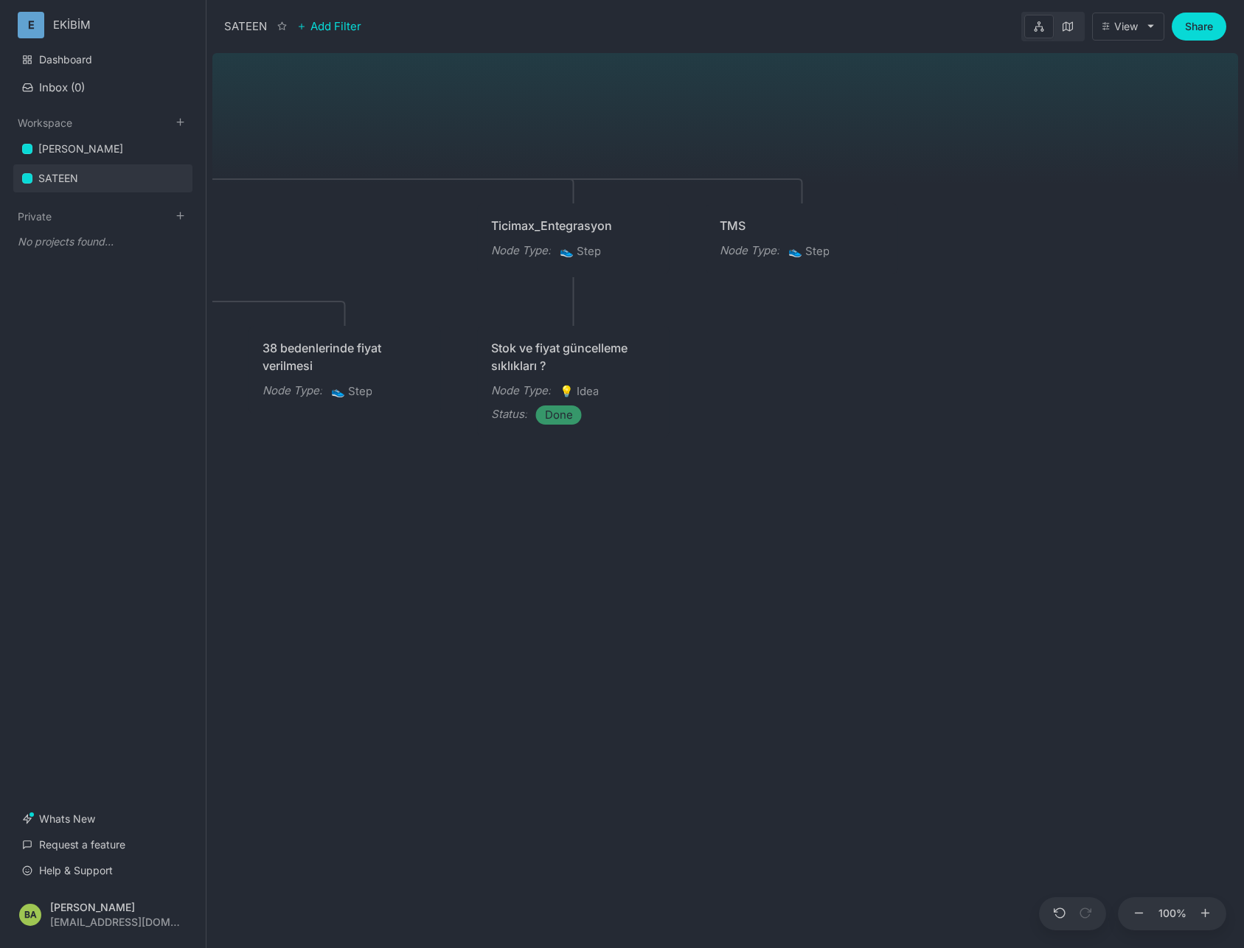
drag, startPoint x: 983, startPoint y: 600, endPoint x: 1074, endPoint y: 761, distance: 185.2
click at [1074, 761] on div "SATEEN ÜRÜN Node Type : 👟 Step Mağaza Yönetimi Node Type : 👟 Step Status : Done…" at bounding box center [725, 497] width 1026 height 901
drag, startPoint x: 1047, startPoint y: 636, endPoint x: 779, endPoint y: 703, distance: 275.8
click at [849, 718] on div "SATEEN ÜRÜN Node Type : 👟 Step Mağaza Yönetimi Node Type : 👟 Step Status : Done…" at bounding box center [725, 497] width 1026 height 901
